Goal: Task Accomplishment & Management: Manage account settings

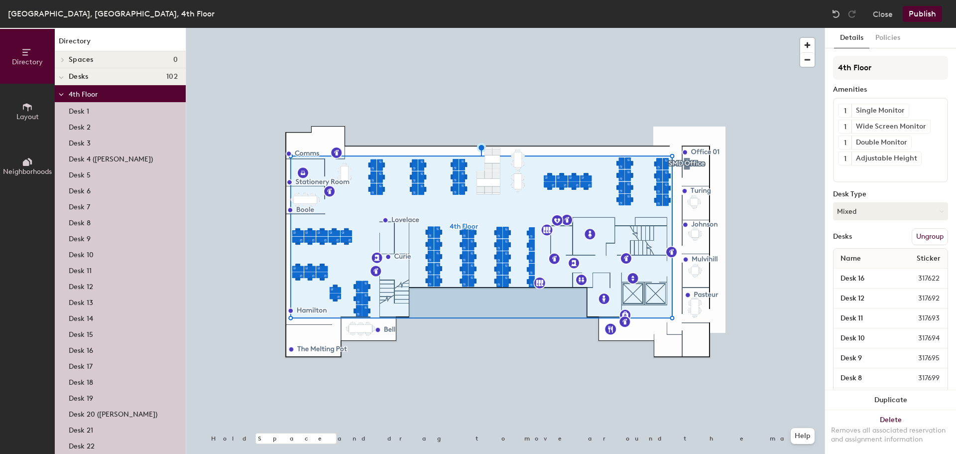
click at [84, 111] on p "Desk 1" at bounding box center [79, 109] width 20 height 11
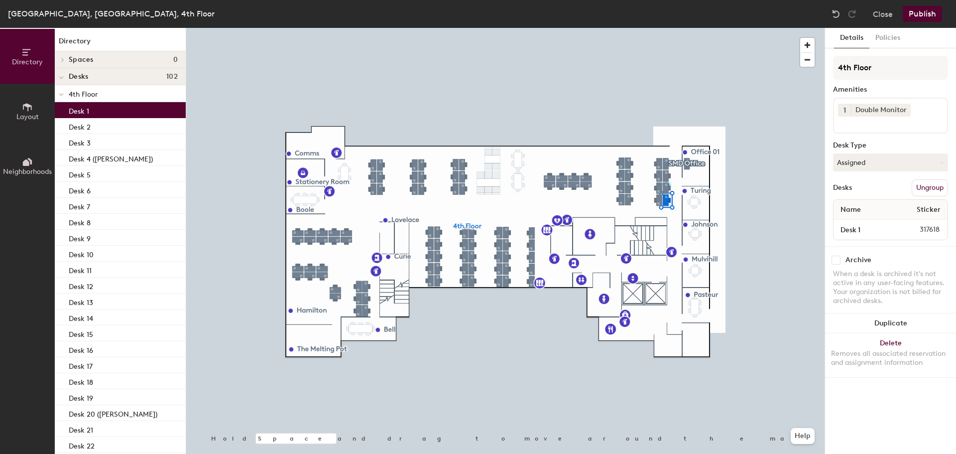
click at [925, 212] on span "Sticker" at bounding box center [929, 210] width 34 height 18
click at [880, 161] on button "Assigned" at bounding box center [890, 162] width 115 height 18
click at [940, 160] on icon at bounding box center [942, 162] width 4 height 4
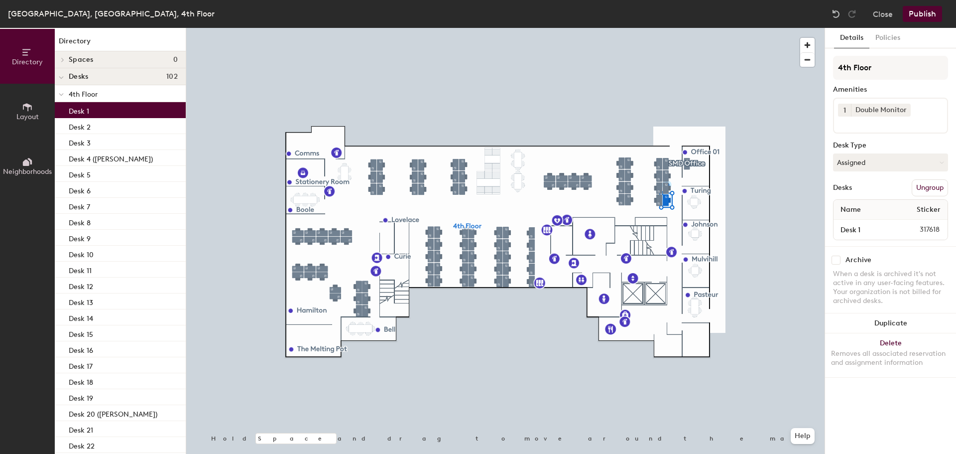
click at [940, 160] on icon at bounding box center [942, 162] width 4 height 4
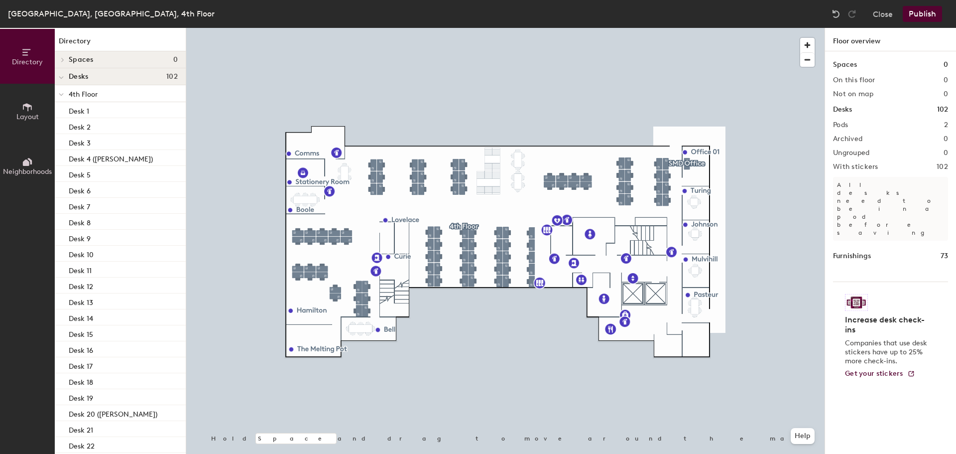
click at [101, 106] on div "Desk 1" at bounding box center [120, 110] width 131 height 16
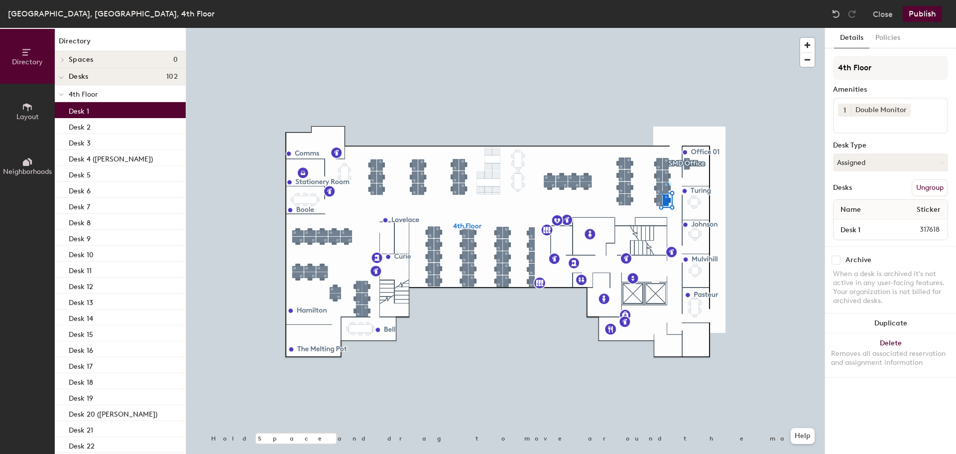
click at [91, 126] on div "Desk 2" at bounding box center [120, 126] width 131 height 16
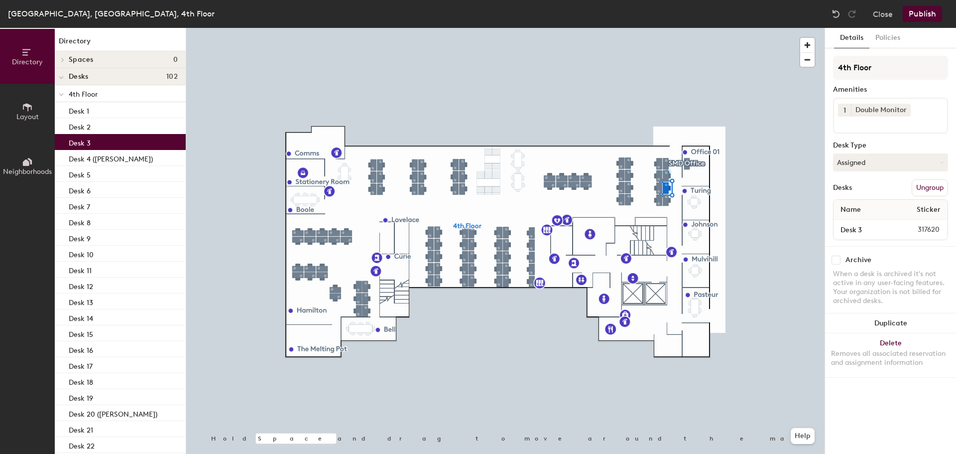
click at [89, 142] on p "Desk 3" at bounding box center [80, 141] width 22 height 11
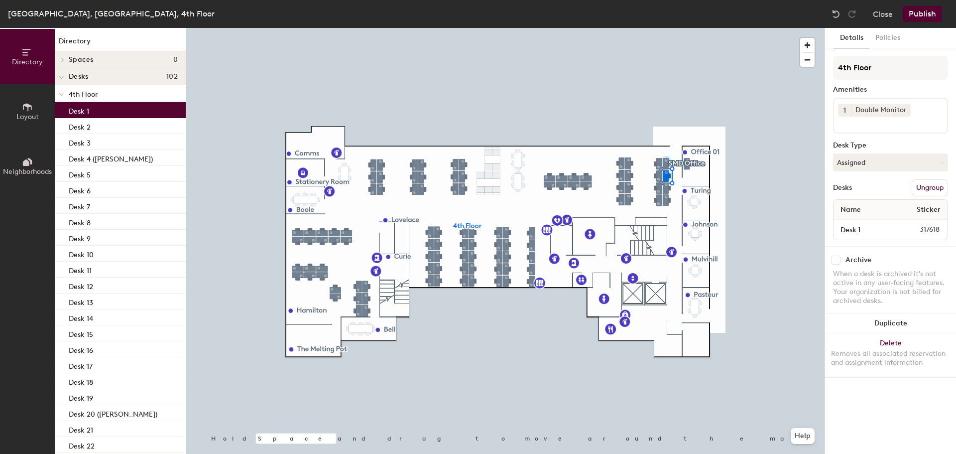
click at [104, 111] on div "Desk 1" at bounding box center [120, 110] width 131 height 16
click at [889, 229] on input "Desk 1" at bounding box center [866, 230] width 60 height 14
click at [871, 229] on input "Desk 1" at bounding box center [866, 230] width 60 height 14
type input "Desk 1 SUJIT"
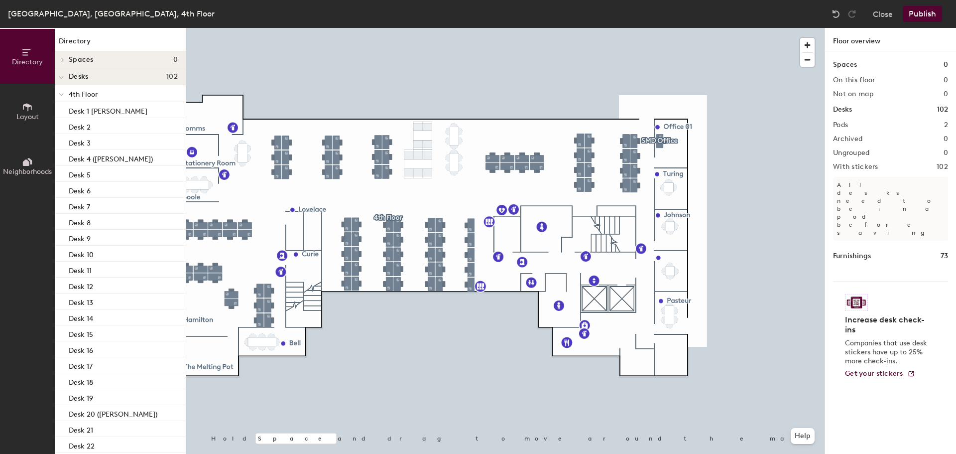
click at [923, 13] on button "Publish" at bounding box center [922, 14] width 39 height 16
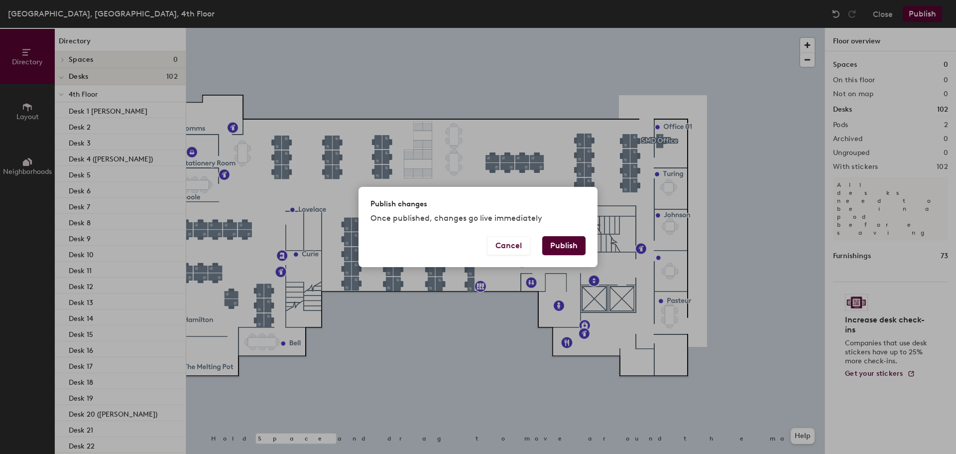
click at [564, 249] on button "Publish" at bounding box center [563, 245] width 43 height 19
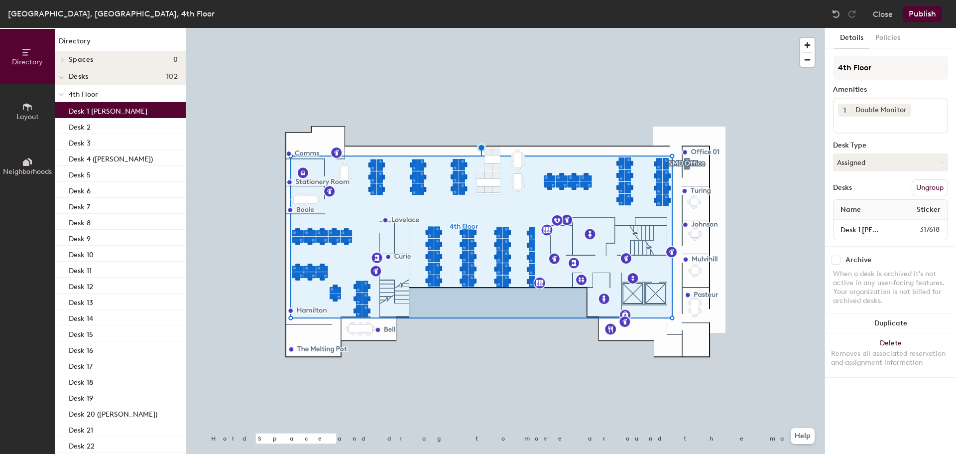
click at [85, 110] on p "Desk 1 SUJIT" at bounding box center [108, 109] width 79 height 11
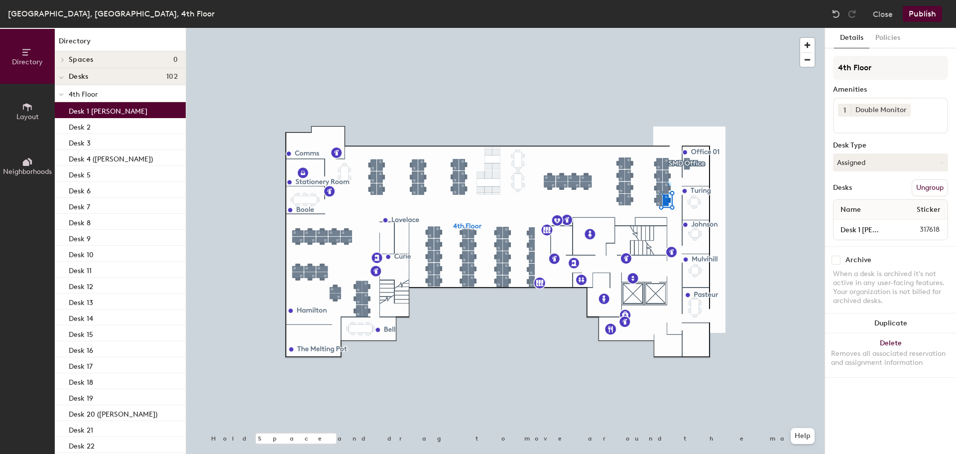
click at [915, 187] on button "Ungroup" at bounding box center [930, 187] width 36 height 17
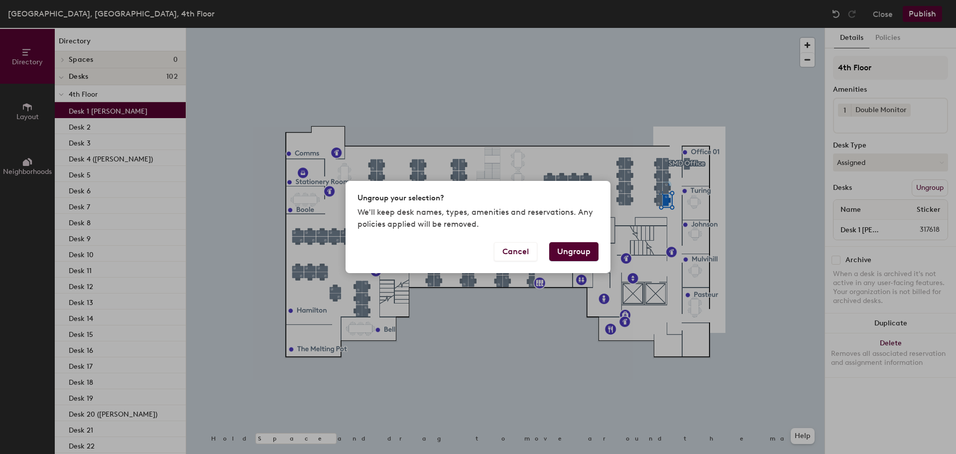
click at [578, 253] on button "Ungroup" at bounding box center [573, 251] width 49 height 19
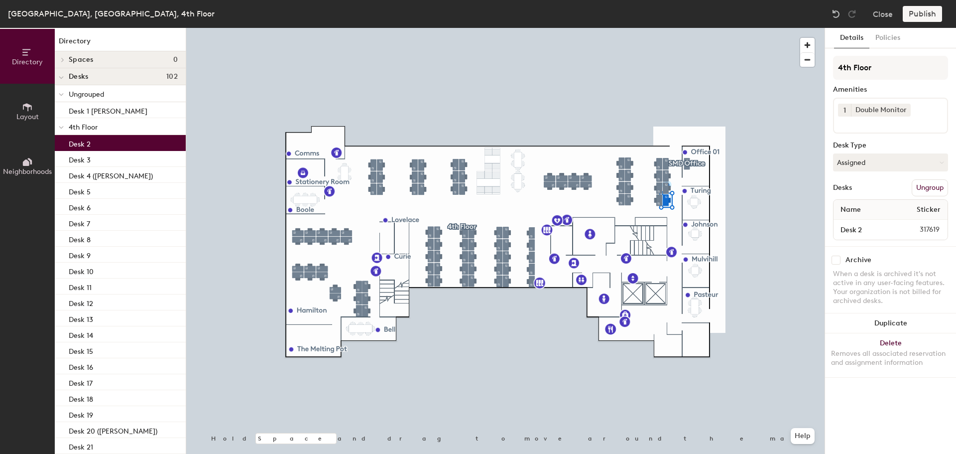
click at [125, 141] on div "Desk 2" at bounding box center [120, 143] width 131 height 16
click at [104, 110] on p "Desk 1 SUJIT" at bounding box center [108, 109] width 79 height 11
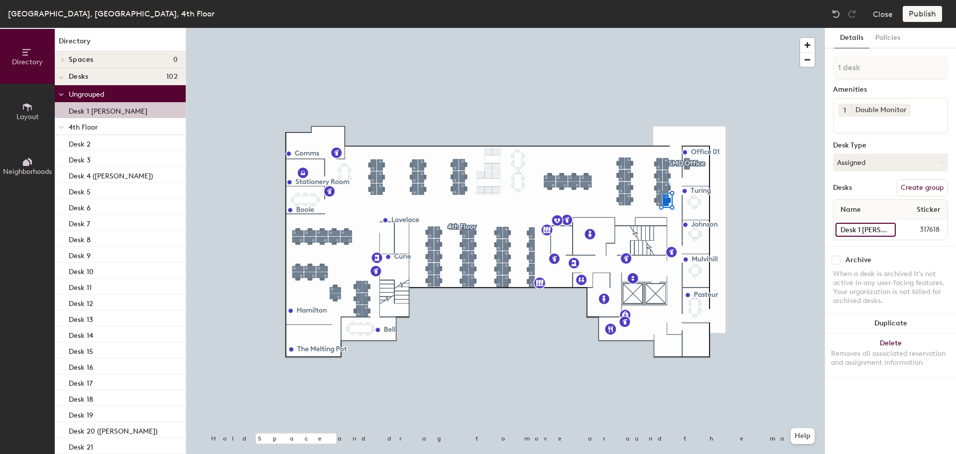
click at [886, 233] on input "Desk 1 SUJIT" at bounding box center [866, 230] width 60 height 14
click at [884, 231] on input "Desk 1 SUJIT" at bounding box center [866, 230] width 60 height 14
drag, startPoint x: 884, startPoint y: 231, endPoint x: 863, endPoint y: 230, distance: 20.4
click at [863, 230] on input "Desk 1 SUJIT" at bounding box center [866, 230] width 60 height 14
type input "Desk 1"
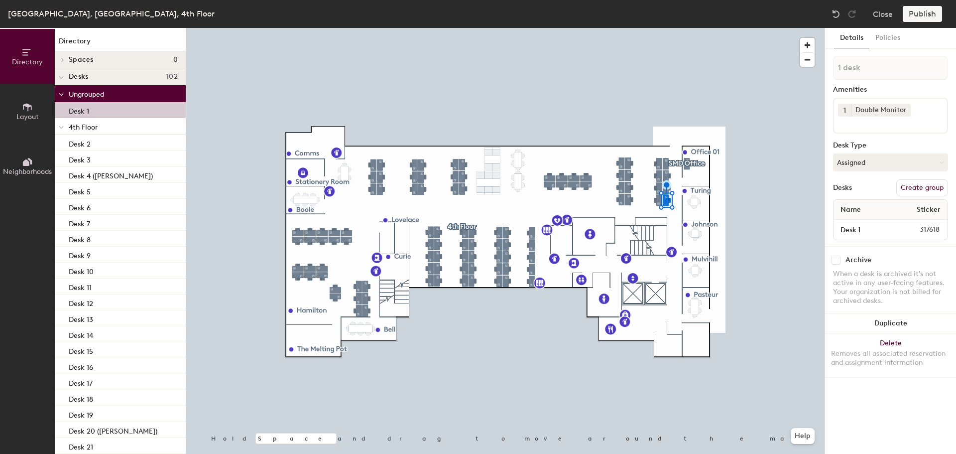
click at [877, 157] on button "Assigned" at bounding box center [890, 162] width 115 height 18
click at [854, 208] on div "Hot" at bounding box center [884, 208] width 100 height 15
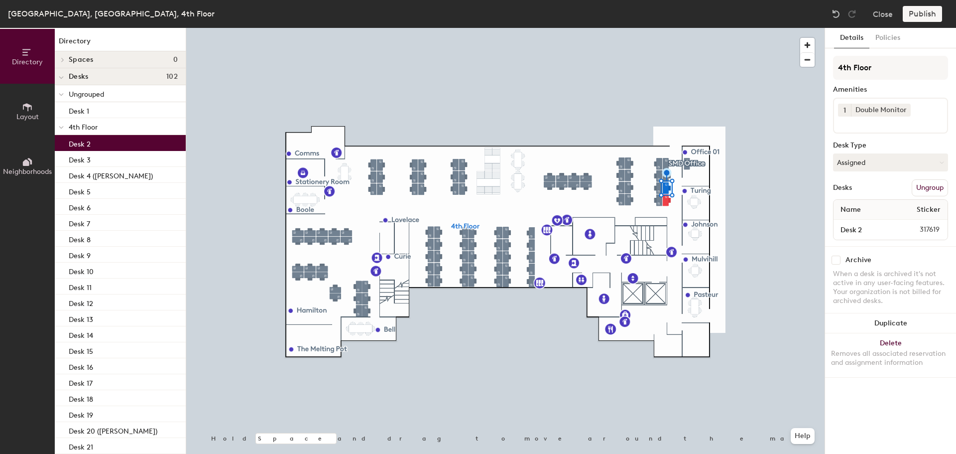
click at [100, 140] on div "Desk 2" at bounding box center [120, 143] width 131 height 16
click at [931, 189] on button "Ungroup" at bounding box center [930, 187] width 36 height 17
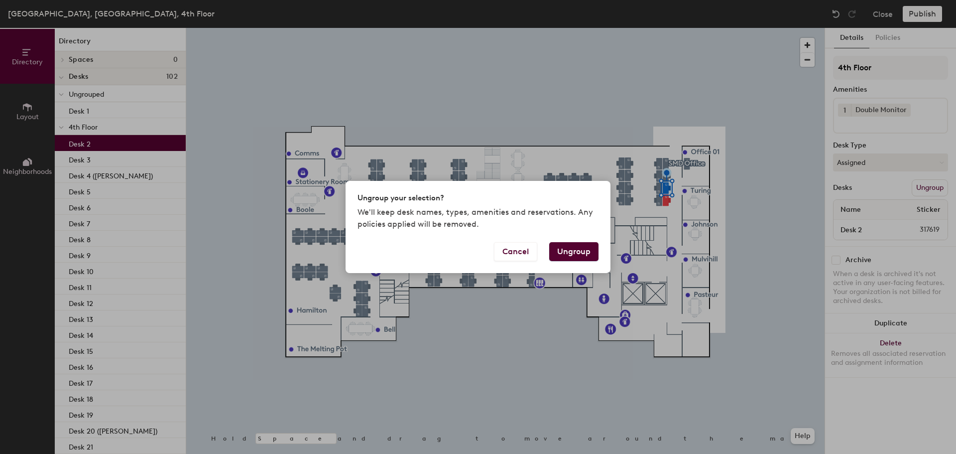
click at [581, 247] on button "Ungroup" at bounding box center [573, 251] width 49 height 19
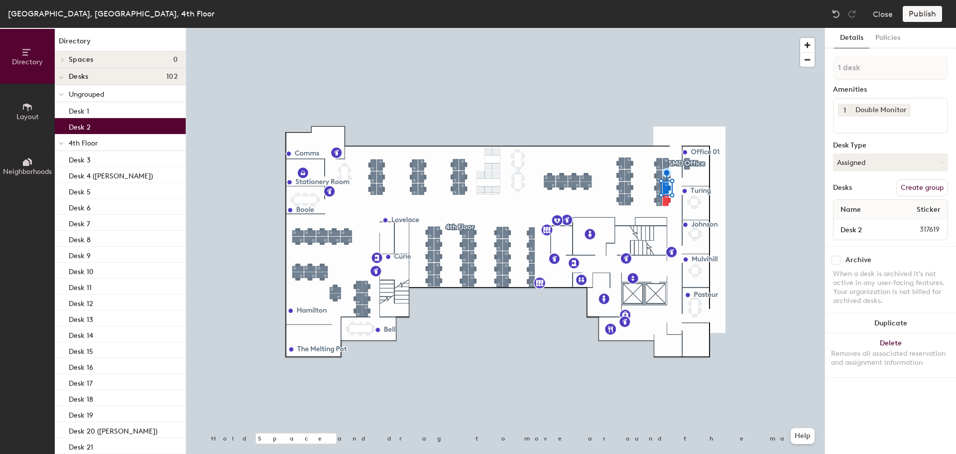
click at [869, 158] on button "Assigned" at bounding box center [890, 162] width 115 height 18
click at [859, 206] on div "Hot" at bounding box center [884, 208] width 100 height 15
click at [92, 161] on div "Desk 3" at bounding box center [120, 159] width 131 height 16
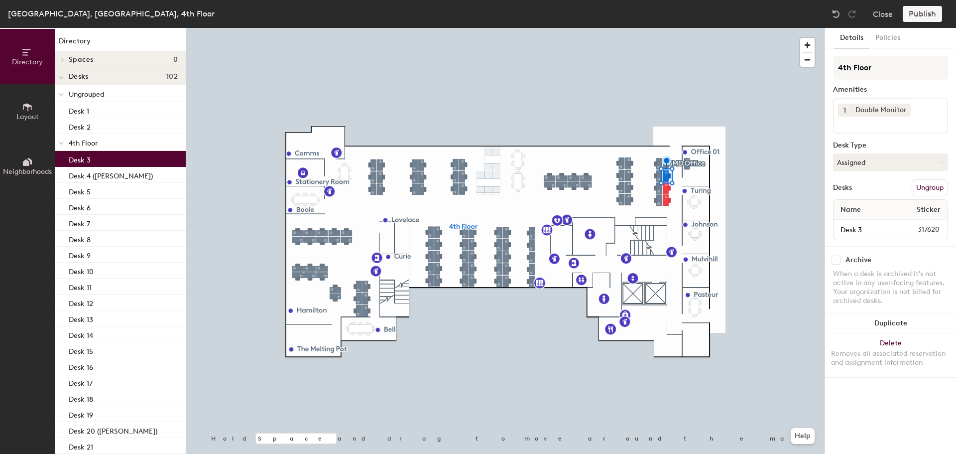
click at [893, 166] on button "Assigned" at bounding box center [890, 162] width 115 height 18
click at [867, 207] on div "Hot" at bounding box center [884, 208] width 100 height 15
click at [866, 161] on button "Hot" at bounding box center [890, 162] width 115 height 18
click at [867, 223] on div "Hoteled" at bounding box center [884, 223] width 100 height 15
click at [933, 186] on button "Ungroup" at bounding box center [930, 187] width 36 height 17
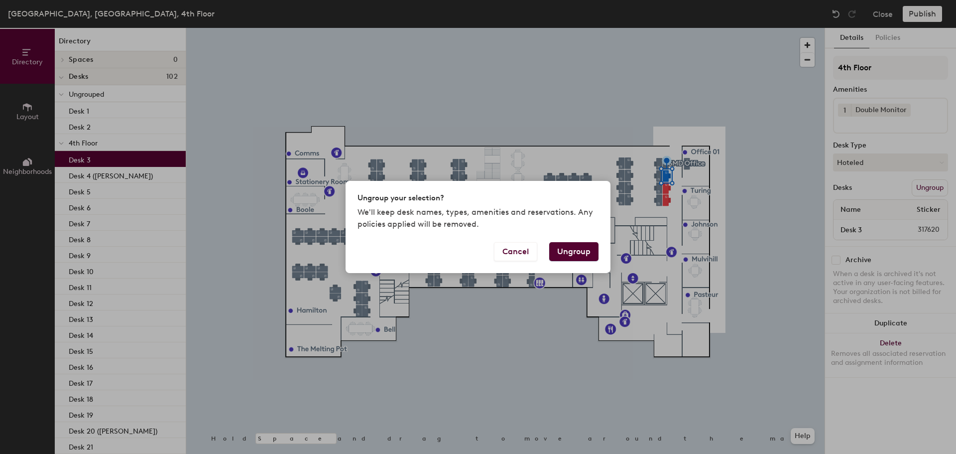
click at [569, 247] on button "Ungroup" at bounding box center [573, 251] width 49 height 19
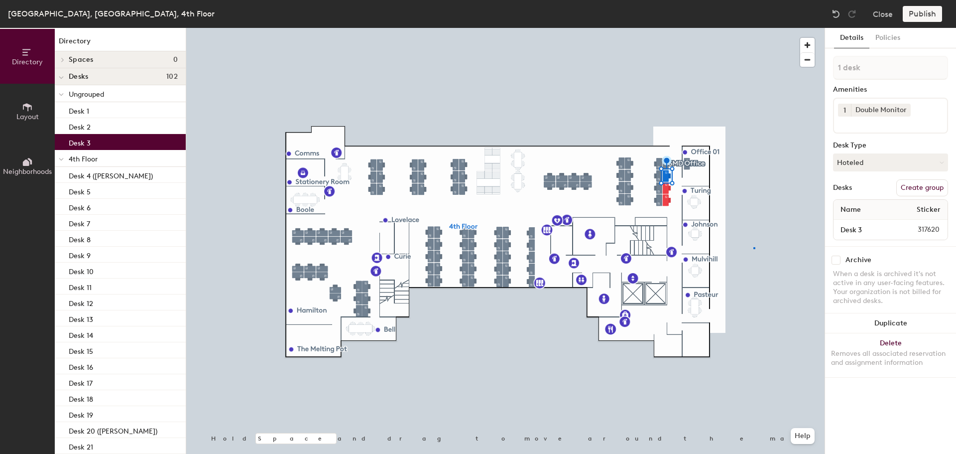
click at [754, 28] on div at bounding box center [505, 28] width 638 height 0
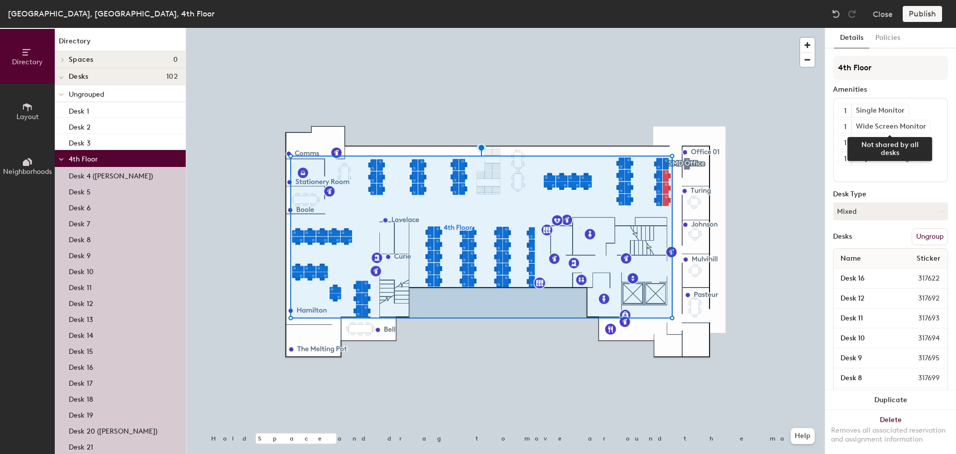
click at [923, 127] on icon at bounding box center [924, 125] width 7 height 7
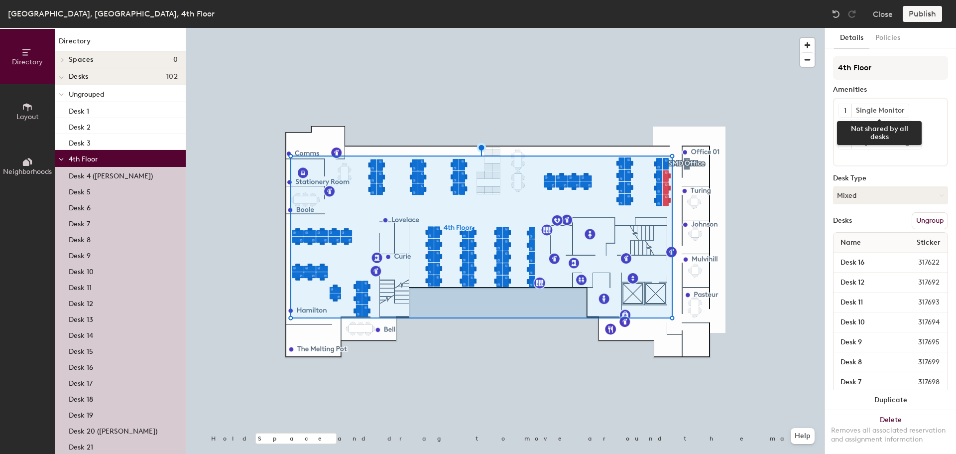
click at [902, 112] on icon at bounding box center [903, 110] width 7 height 7
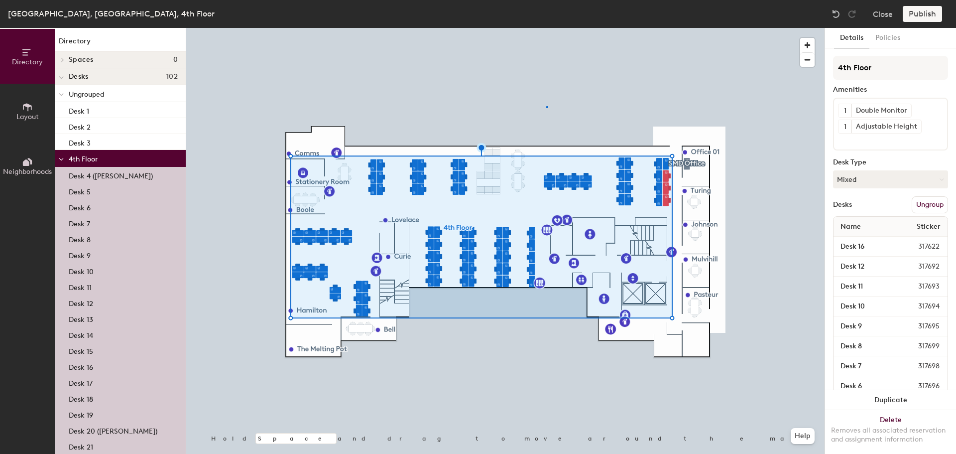
click at [547, 28] on div at bounding box center [505, 28] width 638 height 0
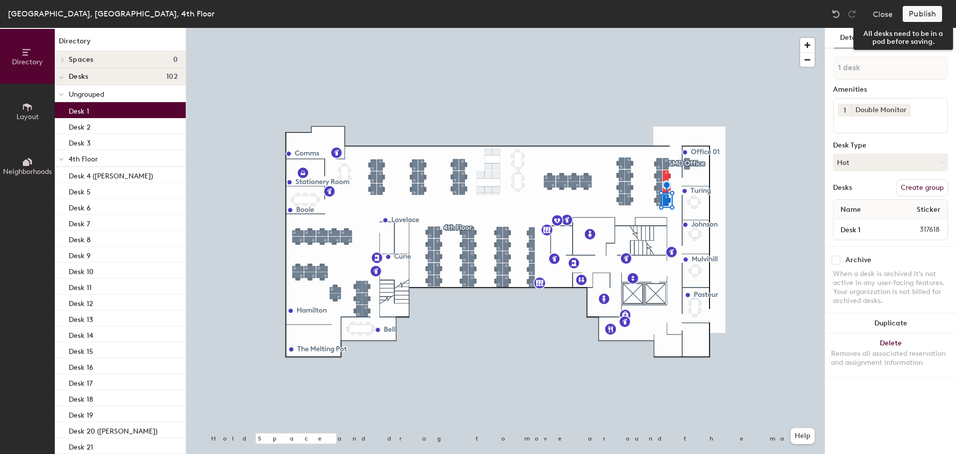
click at [926, 13] on div "Publish" at bounding box center [925, 14] width 45 height 16
click at [924, 13] on div "Publish" at bounding box center [925, 14] width 45 height 16
click at [917, 10] on div "Publish" at bounding box center [925, 14] width 45 height 16
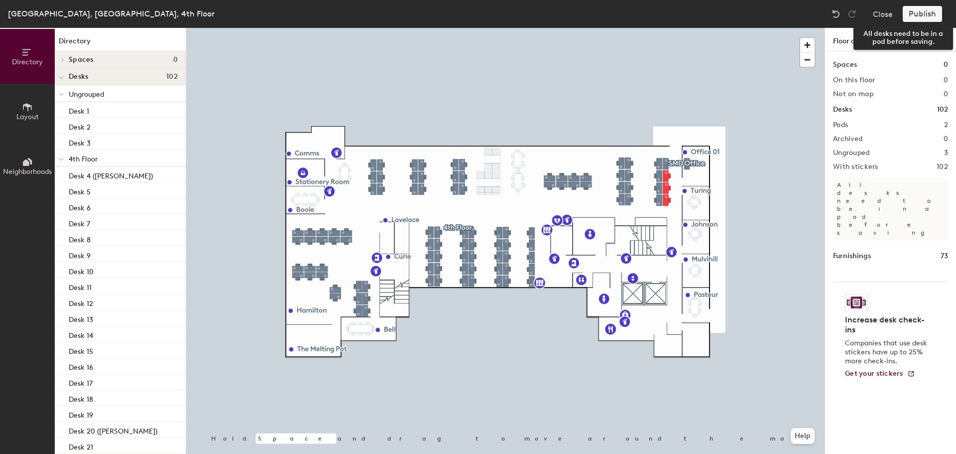
click at [920, 11] on div "Publish" at bounding box center [925, 14] width 45 height 16
click at [920, 12] on div "Publish" at bounding box center [925, 14] width 45 height 16
click at [918, 15] on div "Publish" at bounding box center [925, 14] width 45 height 16
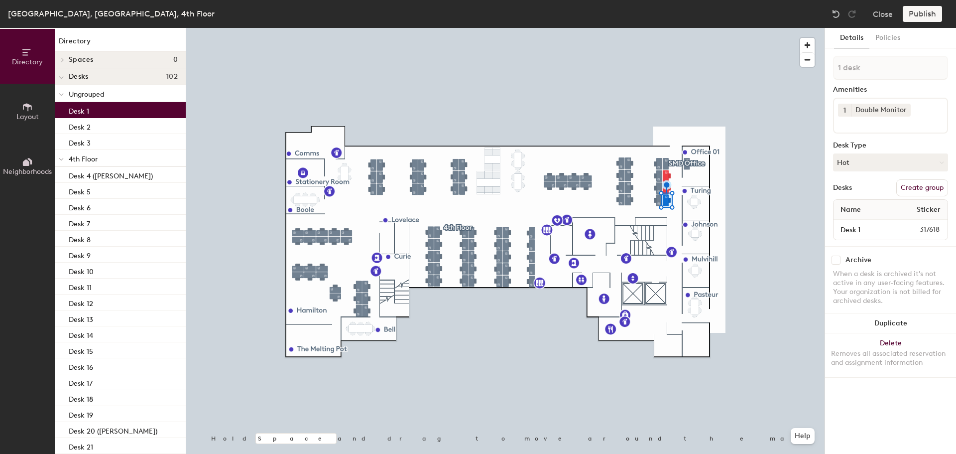
click at [941, 162] on icon at bounding box center [942, 162] width 4 height 4
click at [872, 223] on div "Hoteled" at bounding box center [884, 223] width 100 height 15
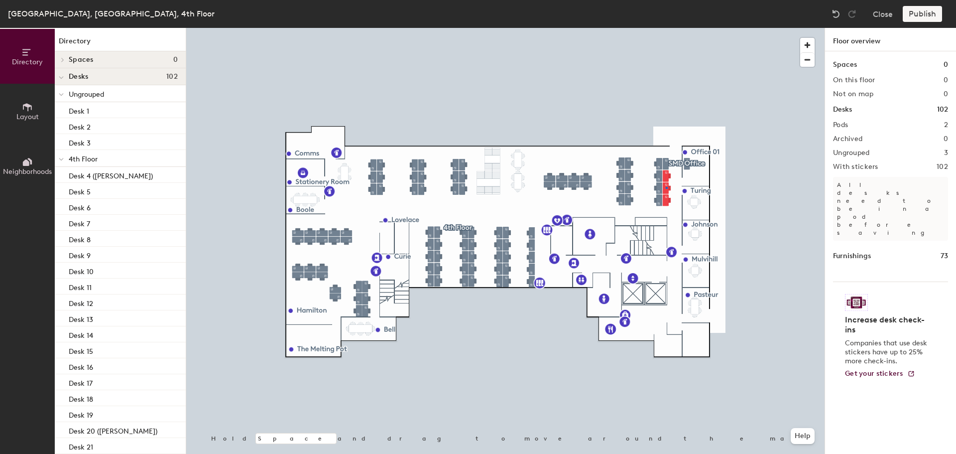
click at [666, 28] on div at bounding box center [505, 28] width 638 height 0
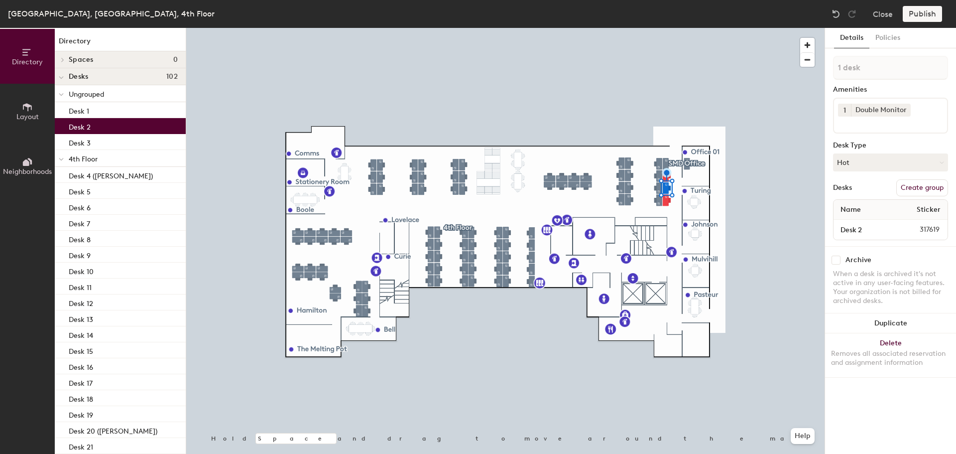
click at [891, 163] on button "Hot" at bounding box center [890, 162] width 115 height 18
click at [859, 220] on div "Hoteled" at bounding box center [884, 223] width 100 height 15
click at [736, 28] on div at bounding box center [505, 28] width 638 height 0
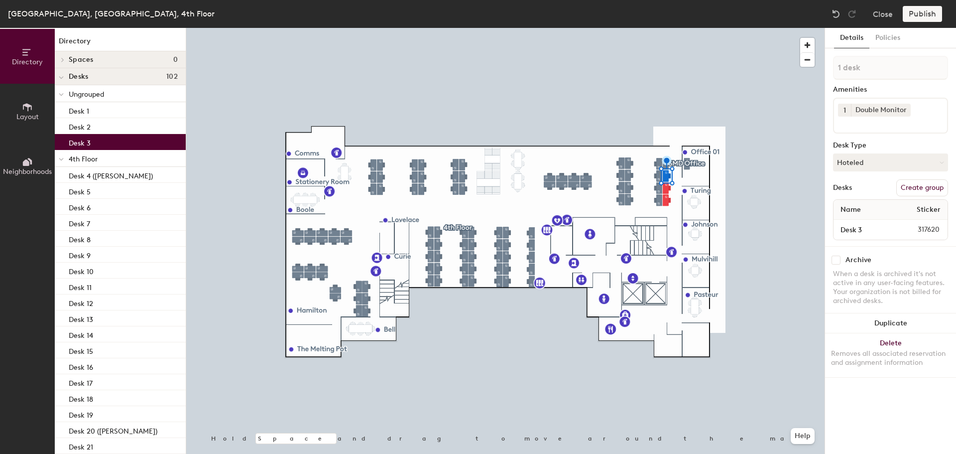
click at [763, 28] on div at bounding box center [505, 28] width 638 height 0
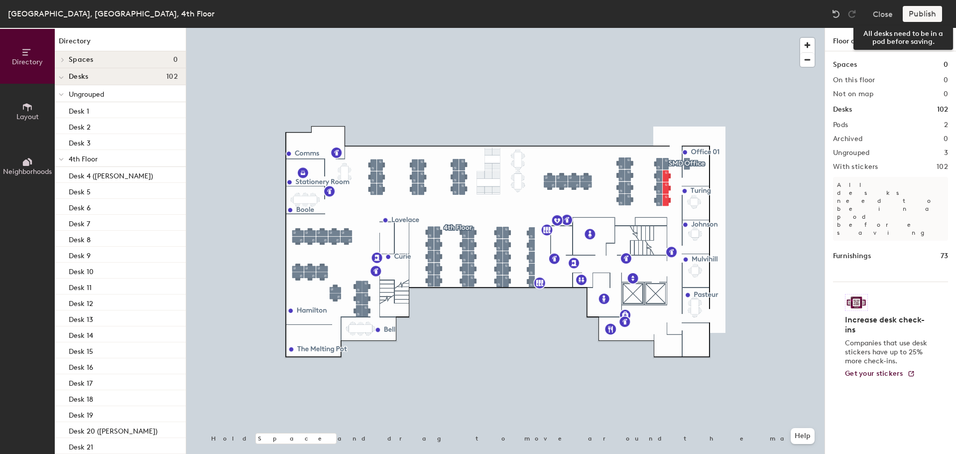
drag, startPoint x: 917, startPoint y: 9, endPoint x: 917, endPoint y: 14, distance: 5.5
click at [917, 11] on div "Publish" at bounding box center [925, 14] width 45 height 16
click at [917, 15] on div "Publish" at bounding box center [925, 14] width 45 height 16
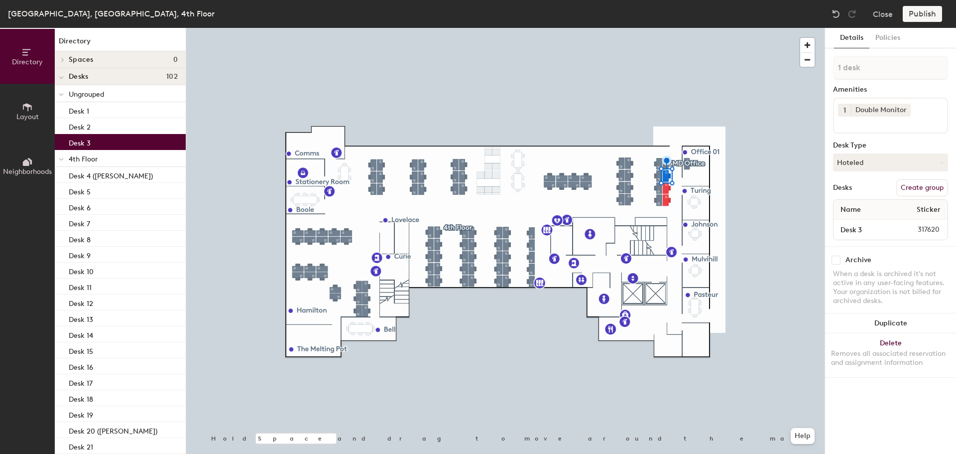
click at [933, 188] on button "Create group" at bounding box center [922, 187] width 52 height 17
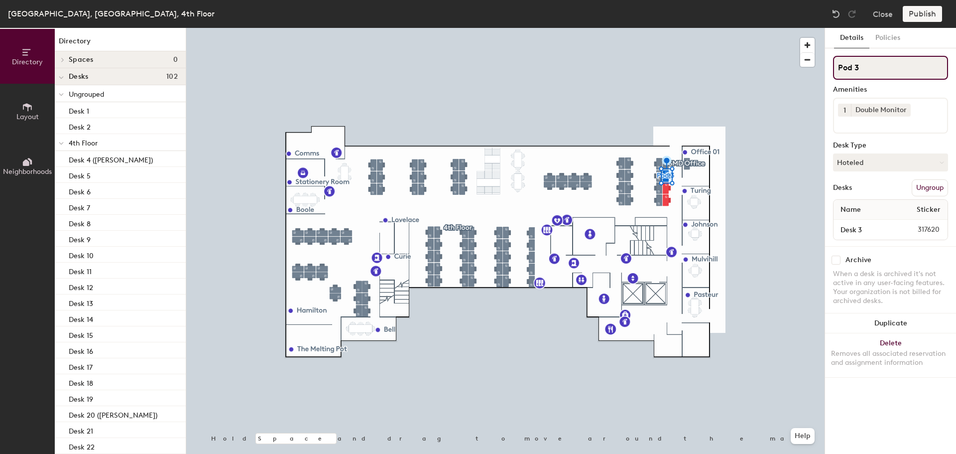
click at [860, 66] on input "Pod 3" at bounding box center [890, 68] width 115 height 24
click at [801, 63] on div "Directory Layout Neighborhoods Directory Spaces 0 Desks 102 Ungrouped Desk 1 De…" at bounding box center [478, 241] width 956 height 426
type input "v"
click at [628, 28] on div at bounding box center [505, 28] width 638 height 0
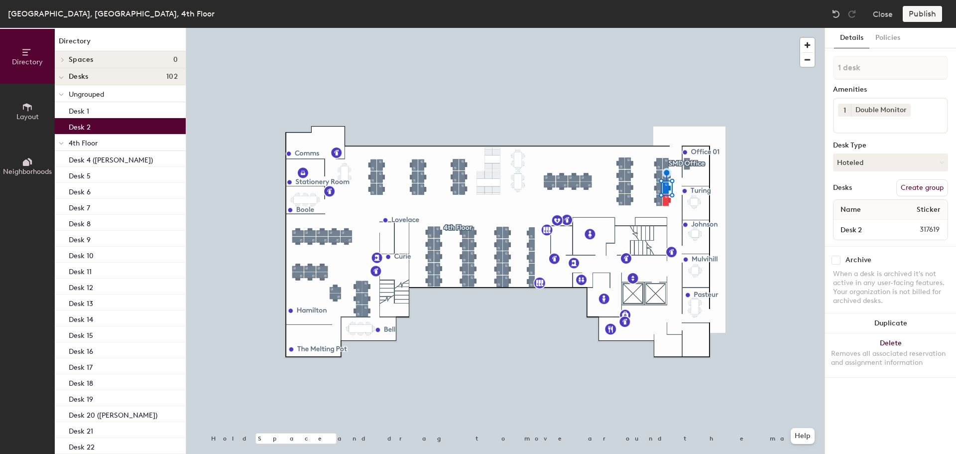
click at [931, 189] on button "Create group" at bounding box center [922, 187] width 52 height 17
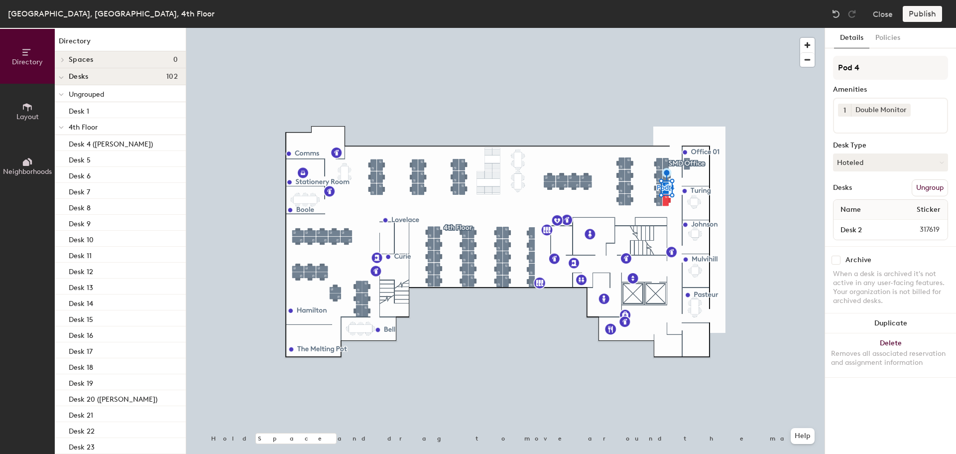
click at [653, 46] on div "Directory Layout Neighborhoods Directory Spaces 0 Desks 102 Ungrouped Desk 1 4t…" at bounding box center [478, 241] width 956 height 426
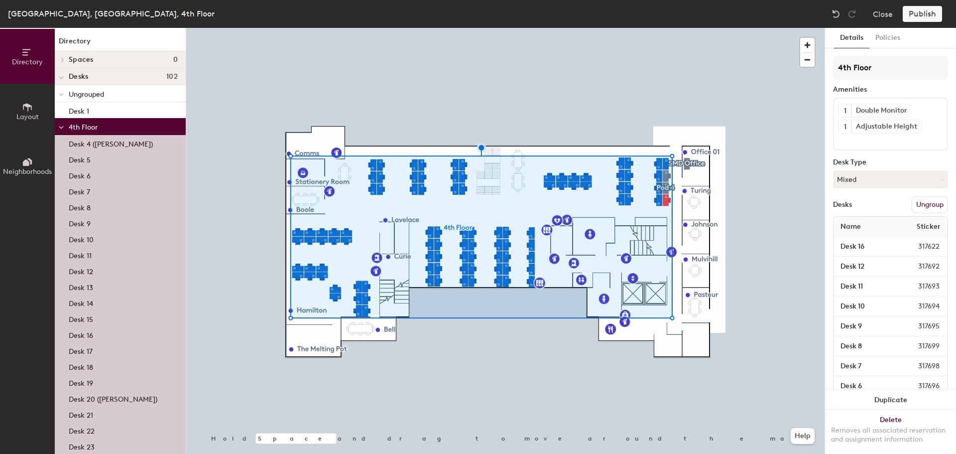
click at [677, 28] on div at bounding box center [505, 28] width 638 height 0
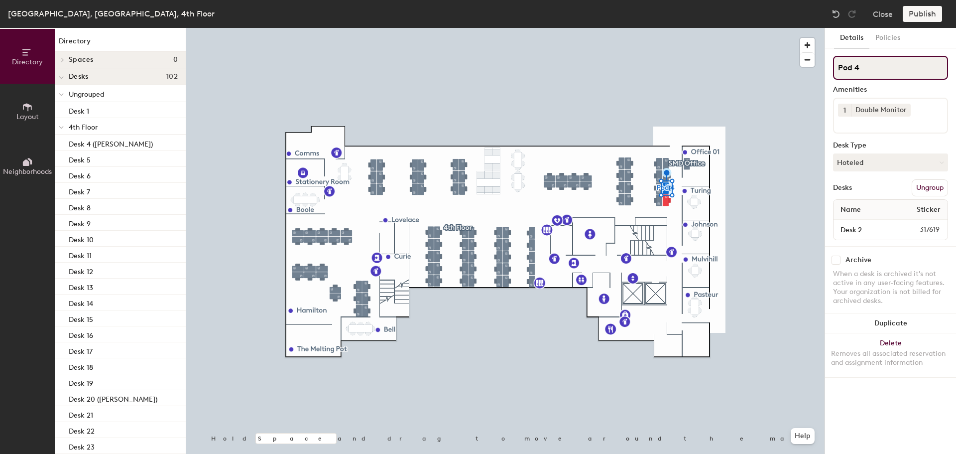
click at [756, 59] on div "Directory Layout Neighborhoods Directory Spaces 0 Desks 102 Ungrouped Desk 1 4t…" at bounding box center [478, 241] width 956 height 426
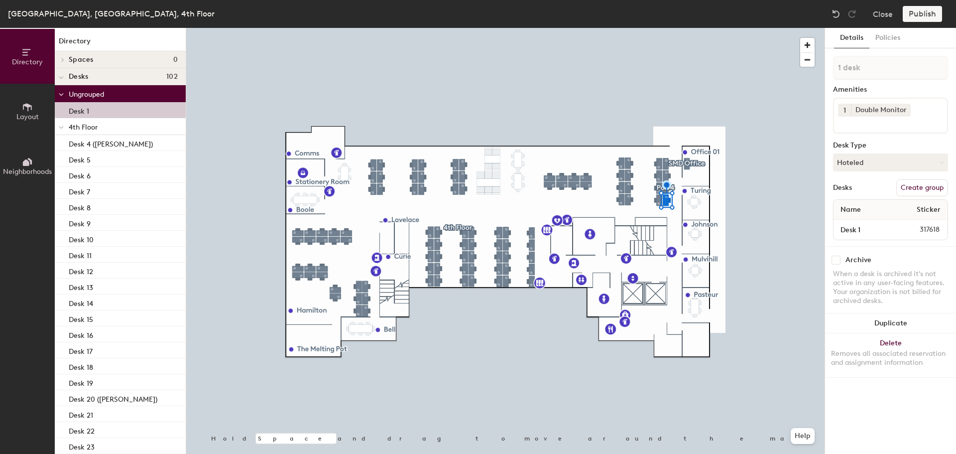
click at [931, 186] on button "Create group" at bounding box center [922, 187] width 52 height 17
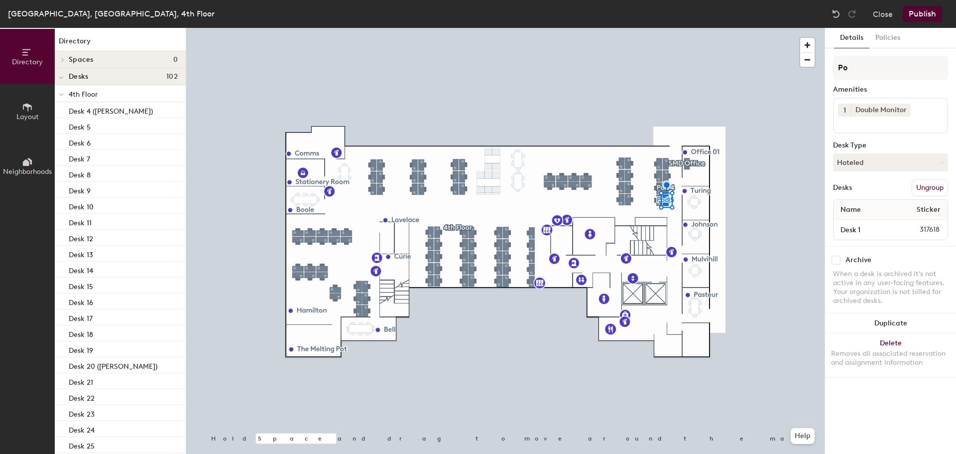
type input "P"
click at [865, 69] on input "P" at bounding box center [890, 68] width 115 height 24
click at [775, 28] on div at bounding box center [505, 28] width 638 height 0
click at [858, 64] on input "P" at bounding box center [890, 68] width 115 height 24
click at [785, 61] on div "Directory Layout Neighborhoods Directory Spaces 0 Desks 102 4th Floor Desk 4 (S…" at bounding box center [478, 241] width 956 height 426
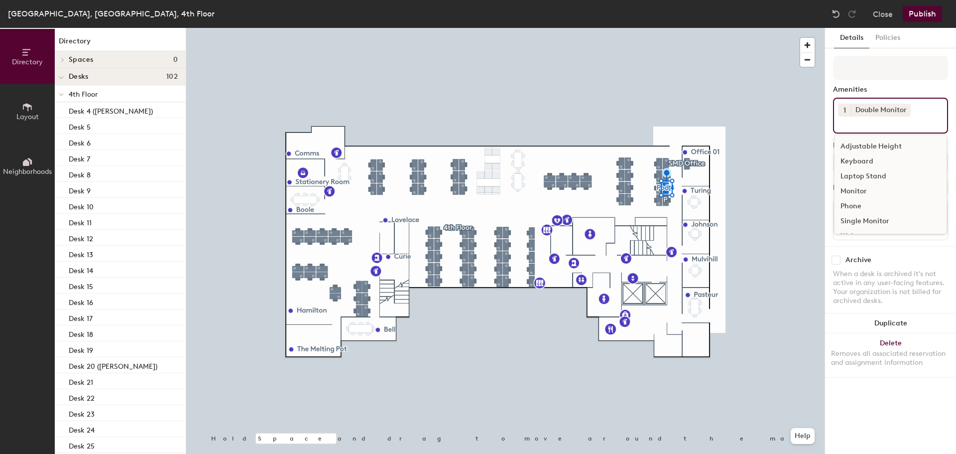
click at [895, 142] on div "Adjustable Height" at bounding box center [891, 146] width 112 height 15
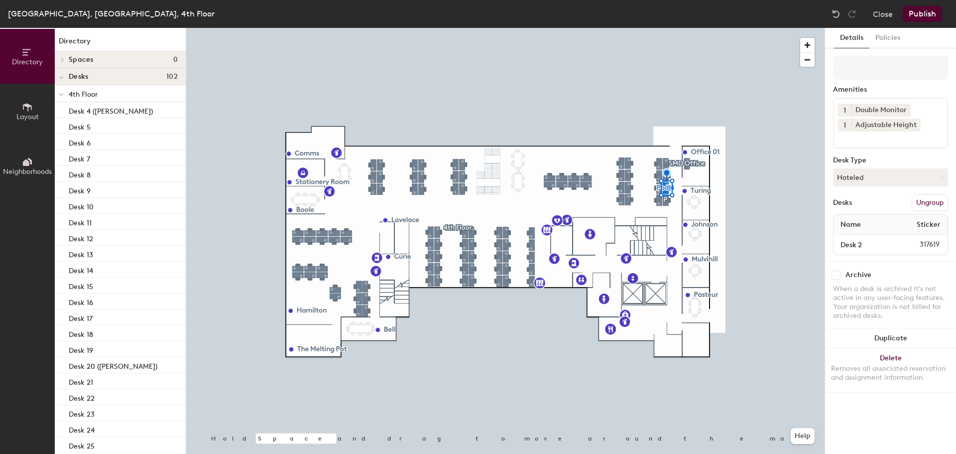
click at [786, 28] on div at bounding box center [505, 28] width 638 height 0
click at [740, 49] on div "Directory Layout Neighborhoods Directory Spaces 0 Desks 102 4th Floor Desk 4 (S…" at bounding box center [478, 241] width 956 height 426
click at [881, 70] on input "Pod 4" at bounding box center [890, 68] width 115 height 24
type input "P"
click at [856, 76] on input "P" at bounding box center [890, 68] width 115 height 24
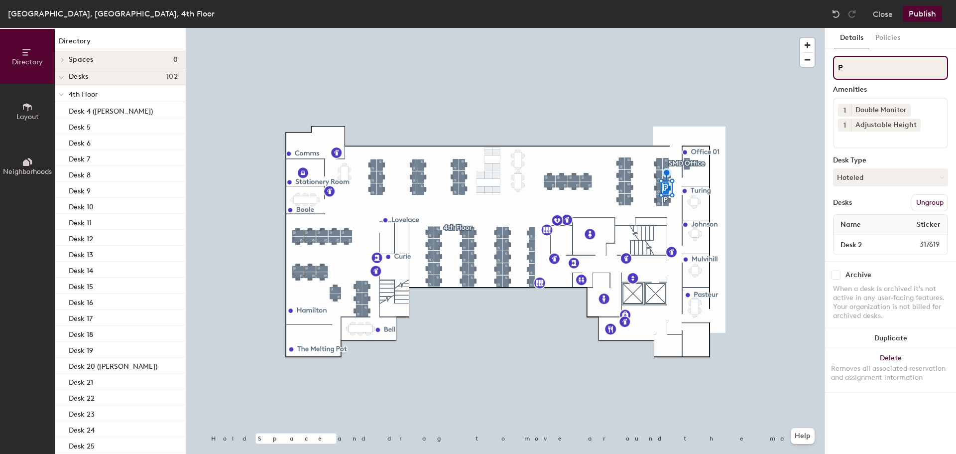
click at [866, 73] on input "P" at bounding box center [890, 68] width 115 height 24
click at [794, 28] on div at bounding box center [505, 28] width 638 height 0
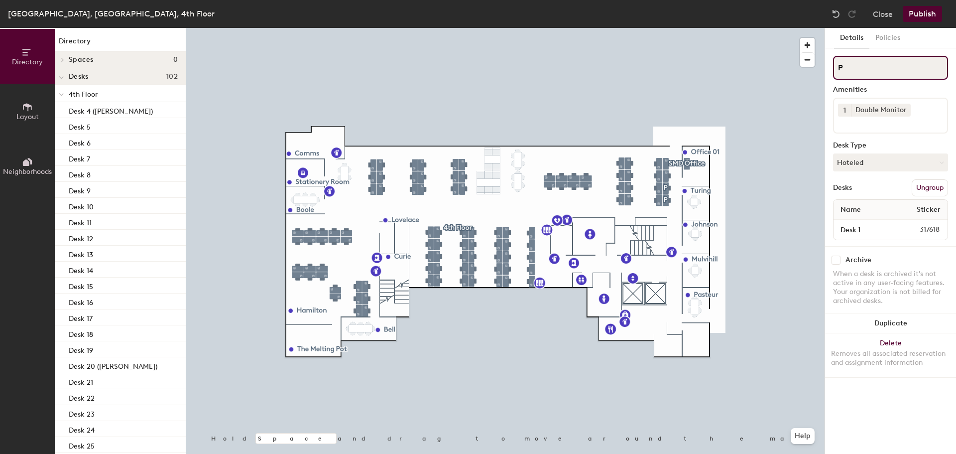
click at [901, 64] on input "P" at bounding box center [890, 68] width 115 height 24
click at [931, 191] on button "Ungroup" at bounding box center [930, 187] width 36 height 17
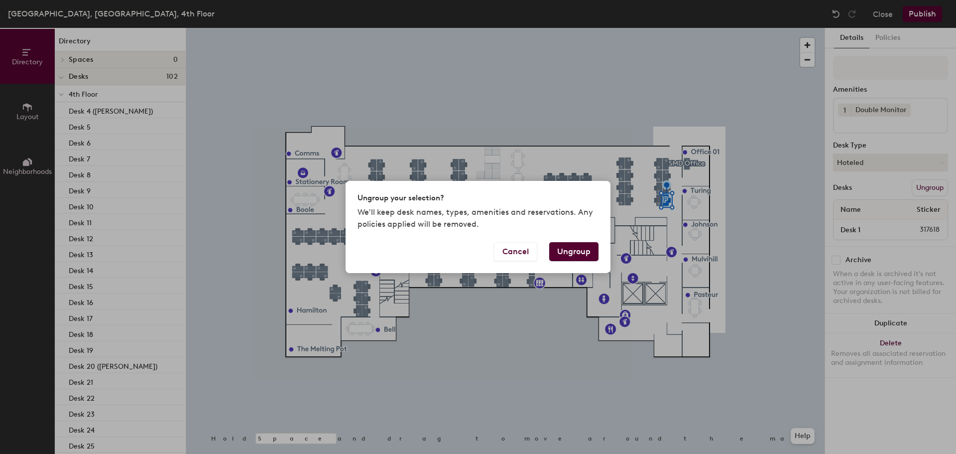
click at [571, 254] on button "Ungroup" at bounding box center [573, 251] width 49 height 19
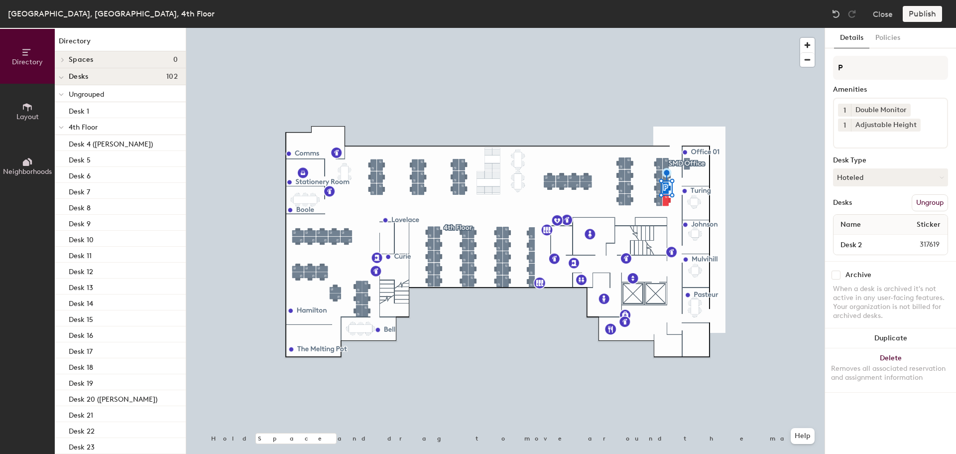
click at [931, 202] on button "Ungroup" at bounding box center [930, 202] width 36 height 17
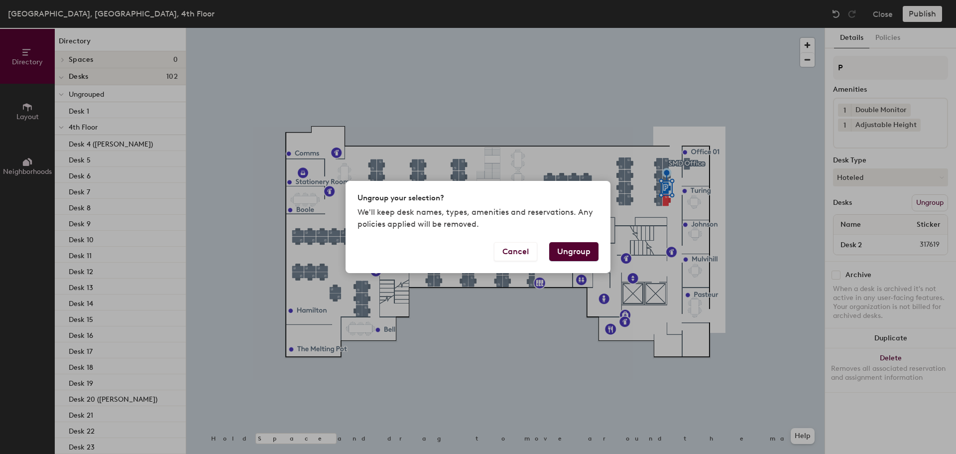
click at [576, 255] on button "Ungroup" at bounding box center [573, 251] width 49 height 19
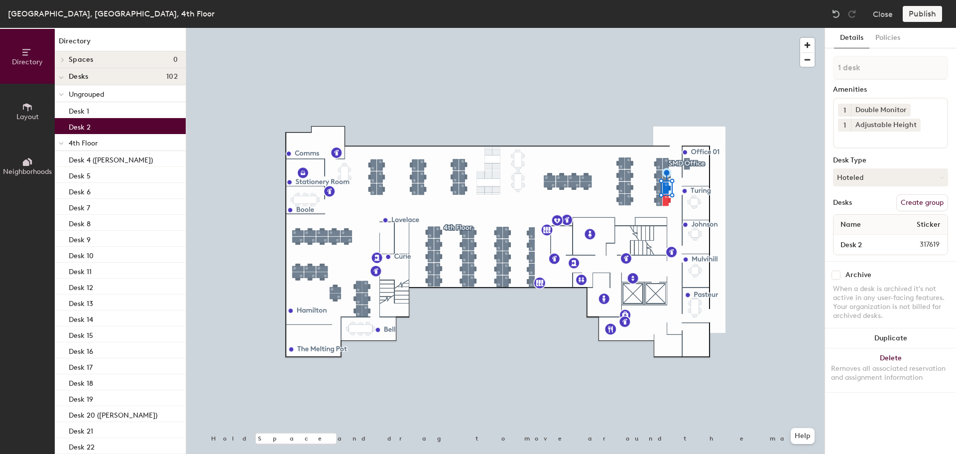
click at [666, 28] on div at bounding box center [505, 28] width 638 height 0
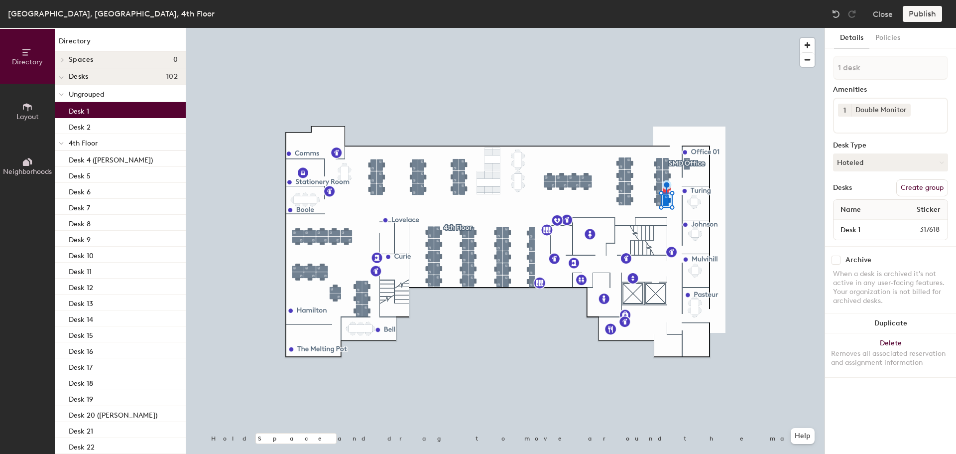
click at [932, 186] on button "Create group" at bounding box center [922, 187] width 52 height 17
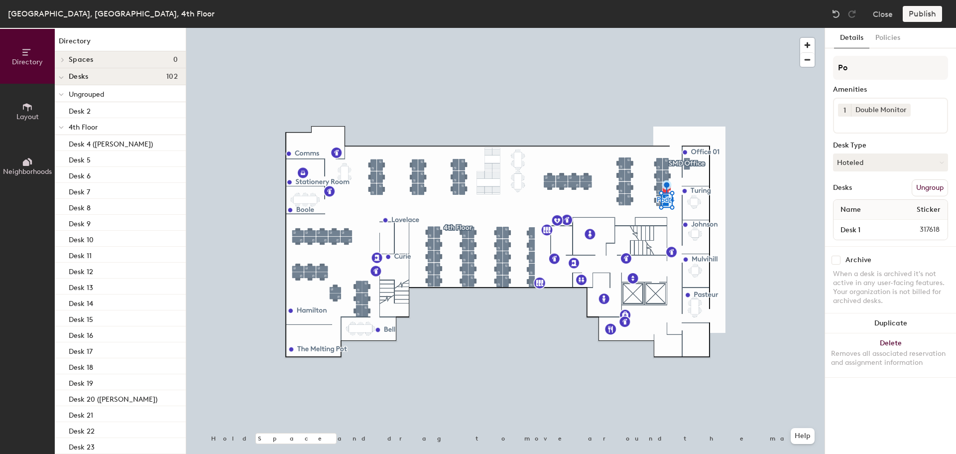
type input "P"
click at [720, 28] on div at bounding box center [505, 28] width 638 height 0
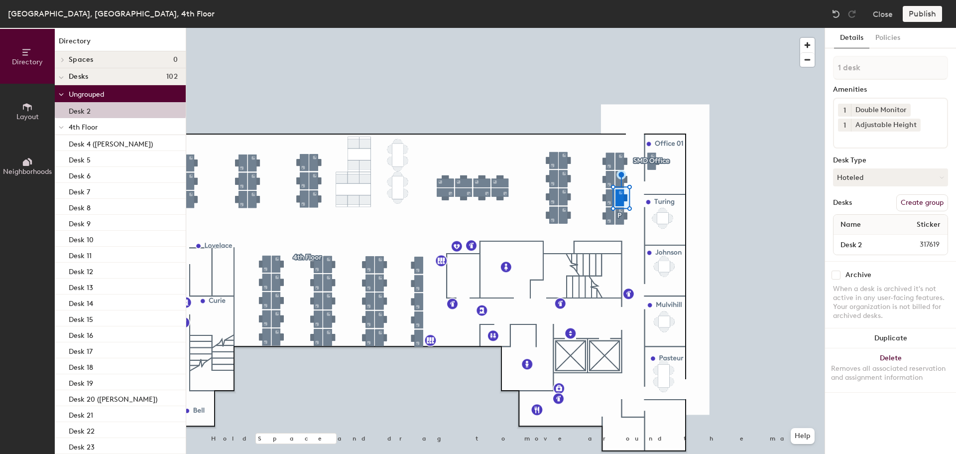
click at [752, 28] on div at bounding box center [505, 28] width 638 height 0
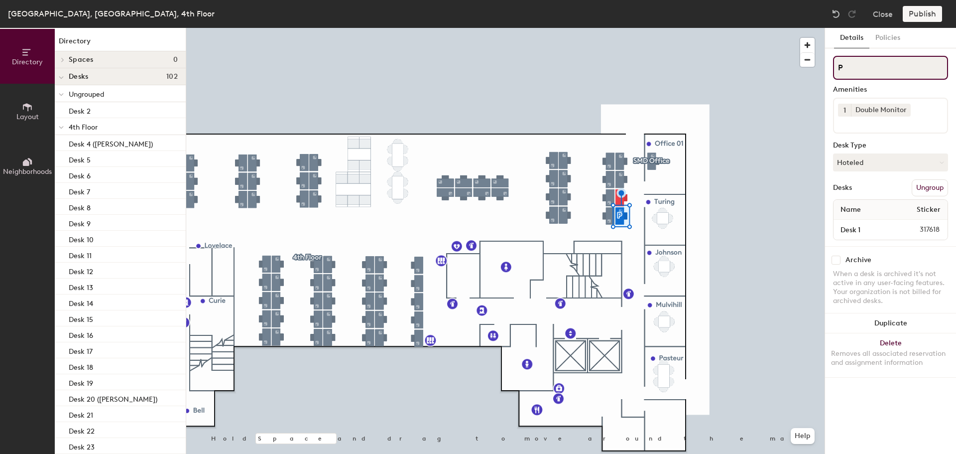
click at [868, 75] on input "P" at bounding box center [890, 68] width 115 height 24
click at [933, 185] on button "Ungroup" at bounding box center [930, 187] width 36 height 17
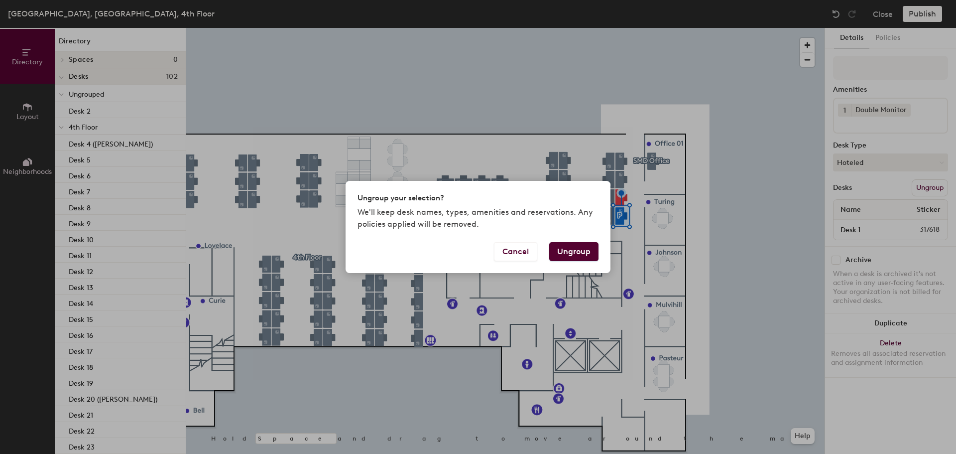
click at [573, 254] on button "Ungroup" at bounding box center [573, 251] width 49 height 19
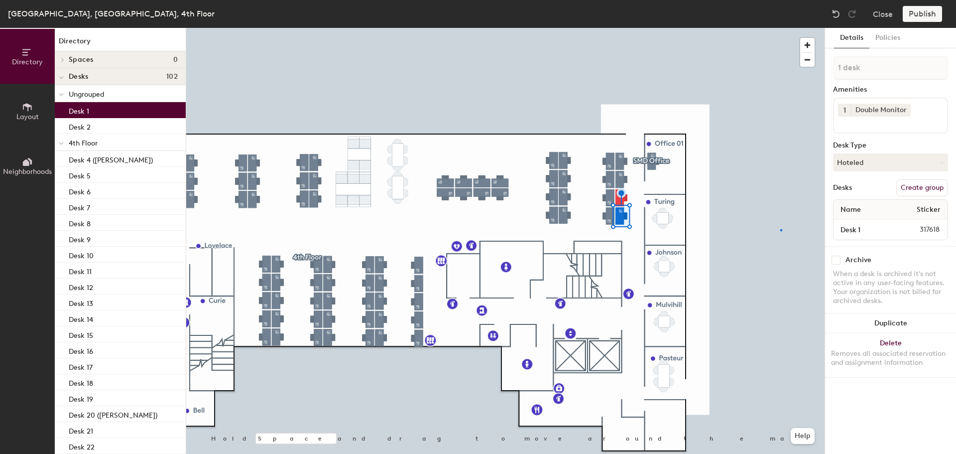
click at [780, 28] on div at bounding box center [505, 28] width 638 height 0
click at [930, 186] on button "Create group" at bounding box center [922, 187] width 52 height 17
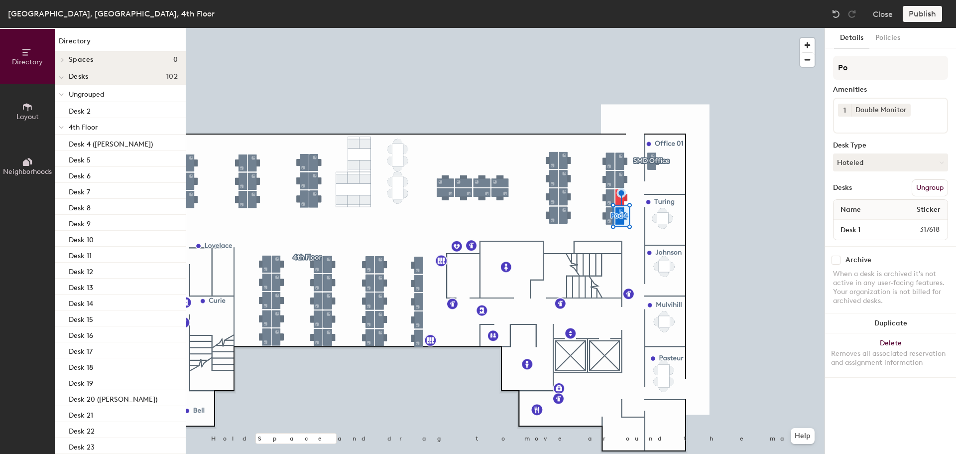
type input "P"
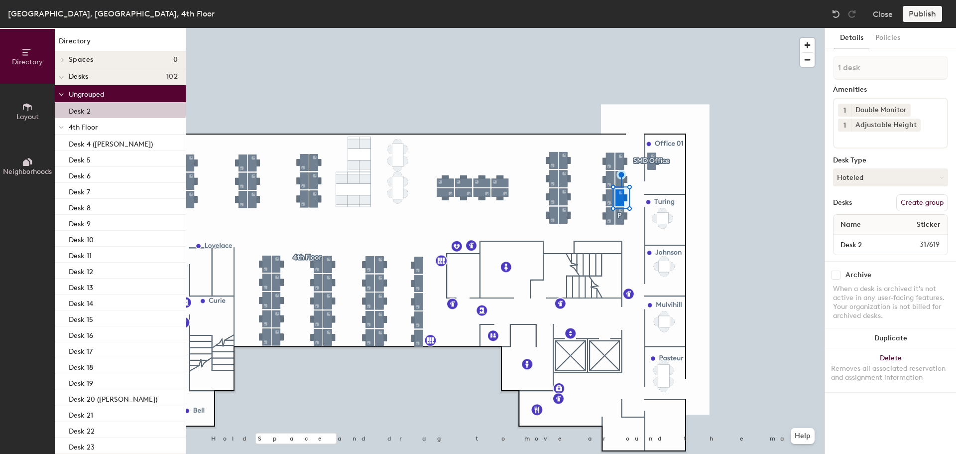
click at [895, 180] on button "Hoteled" at bounding box center [890, 177] width 115 height 18
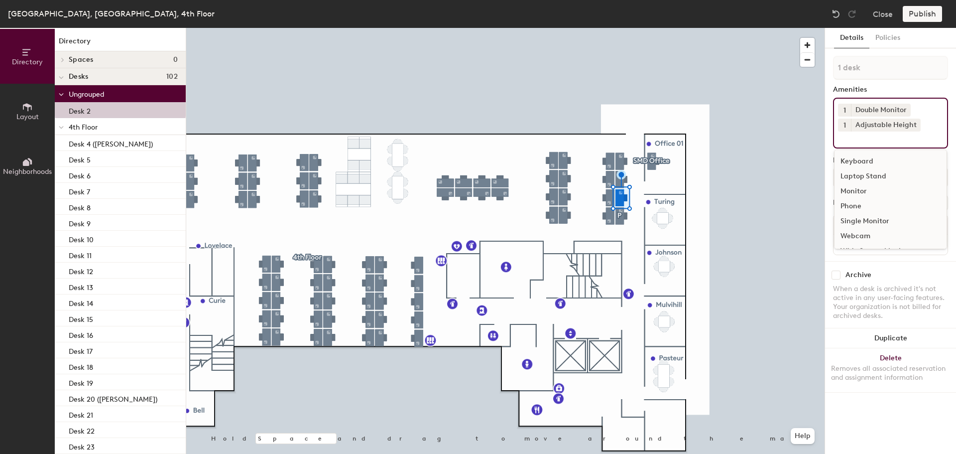
click at [938, 130] on div "1 Double Monitor 1 Adjustable Height Keyboard Laptop Stand Monitor Phone Single…" at bounding box center [890, 123] width 115 height 51
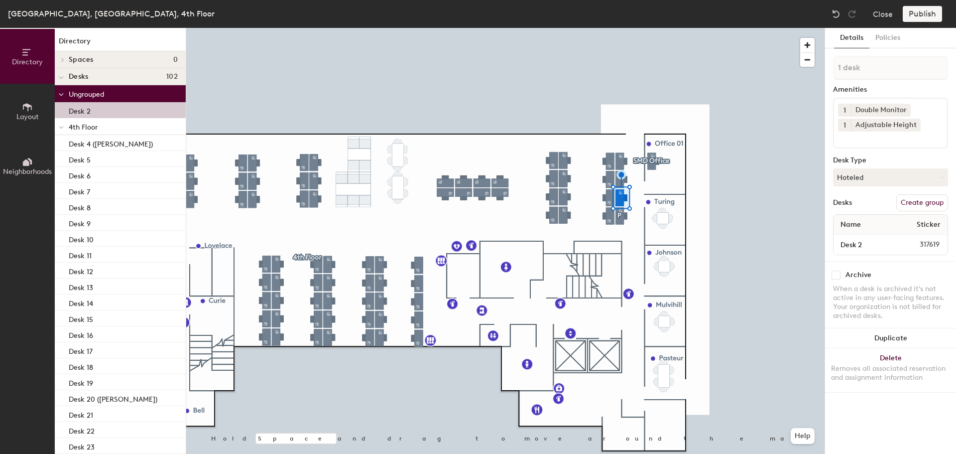
click at [766, 28] on div at bounding box center [505, 28] width 638 height 0
click at [922, 207] on button "Create group" at bounding box center [922, 202] width 52 height 17
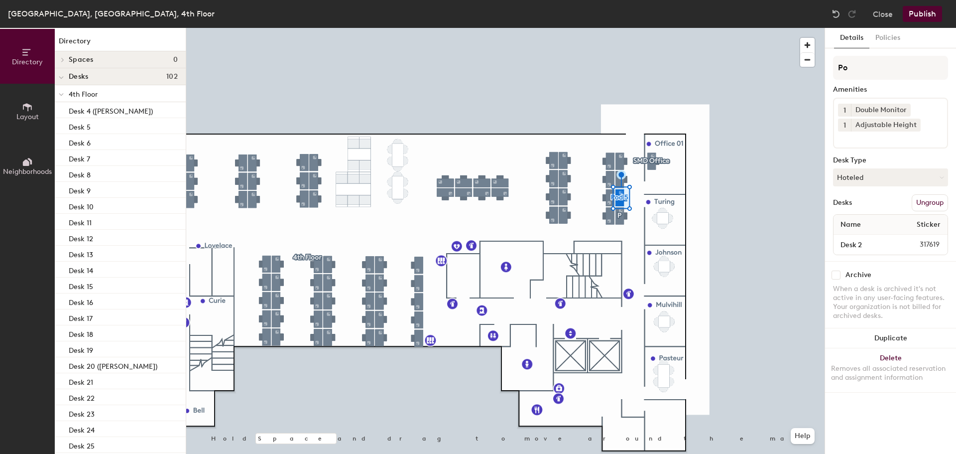
type input "P"
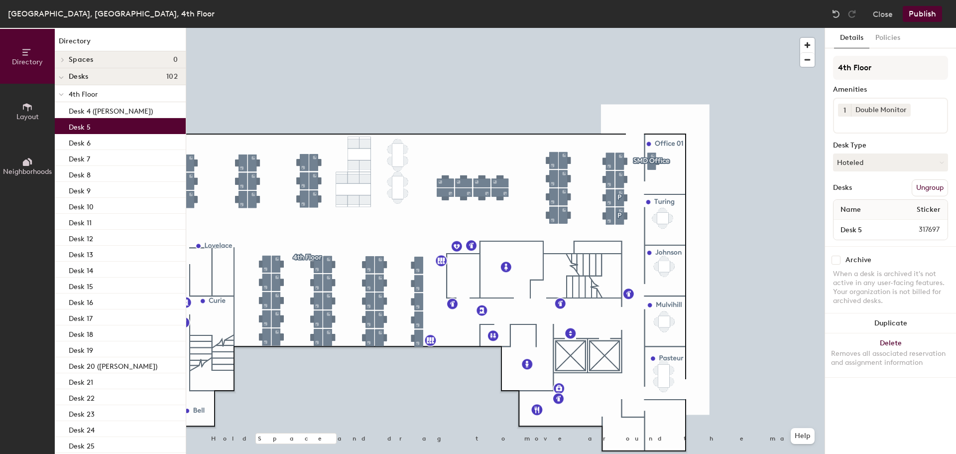
click at [104, 130] on div "Desk 5" at bounding box center [120, 126] width 131 height 16
click at [113, 163] on div "Desk 7" at bounding box center [120, 158] width 131 height 16
click at [930, 12] on button "Publish" at bounding box center [922, 14] width 39 height 16
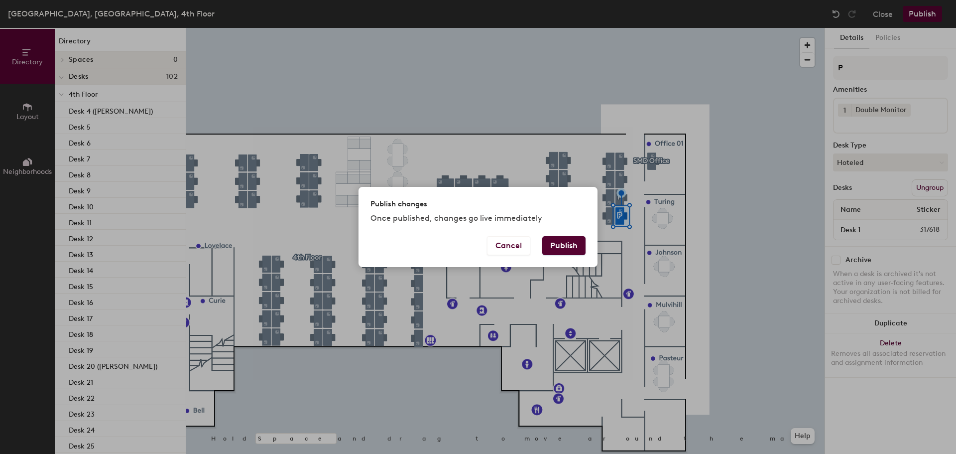
click at [561, 245] on button "Publish" at bounding box center [563, 245] width 43 height 19
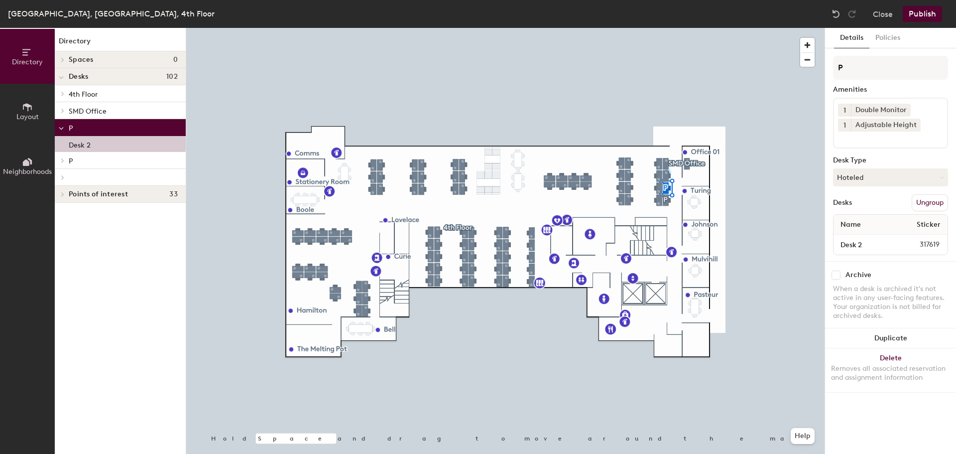
click at [933, 200] on button "Ungroup" at bounding box center [930, 202] width 36 height 17
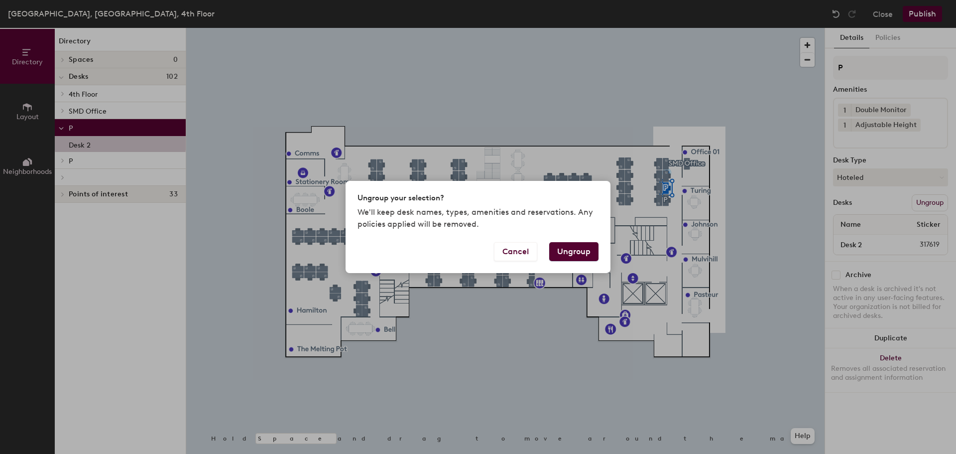
click at [572, 257] on button "Ungroup" at bounding box center [573, 251] width 49 height 19
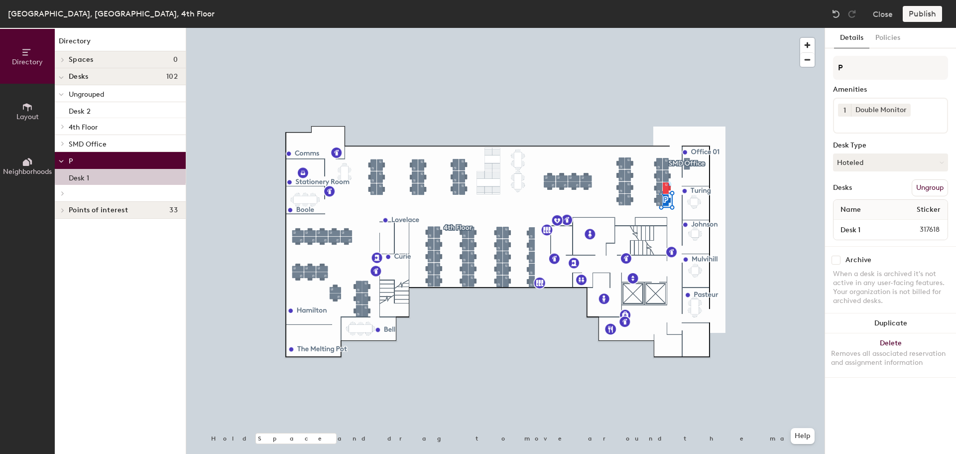
click at [936, 188] on button "Ungroup" at bounding box center [930, 187] width 36 height 17
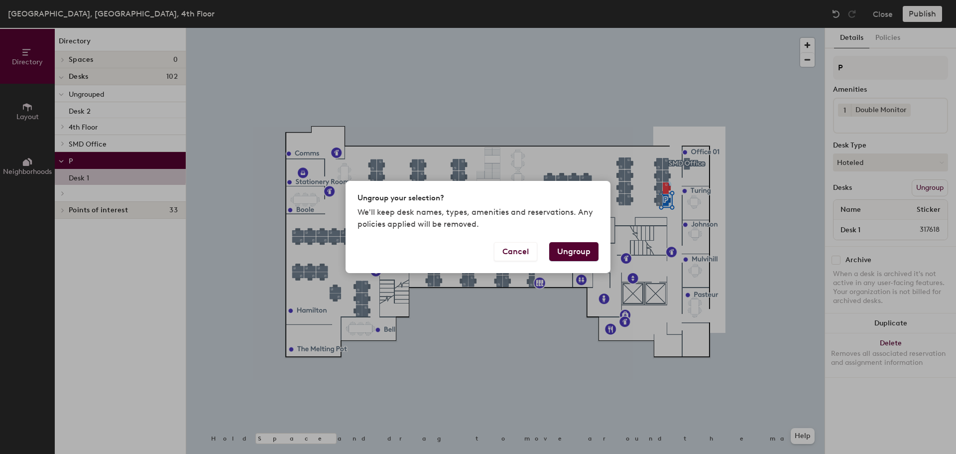
click at [566, 249] on button "Ungroup" at bounding box center [573, 251] width 49 height 19
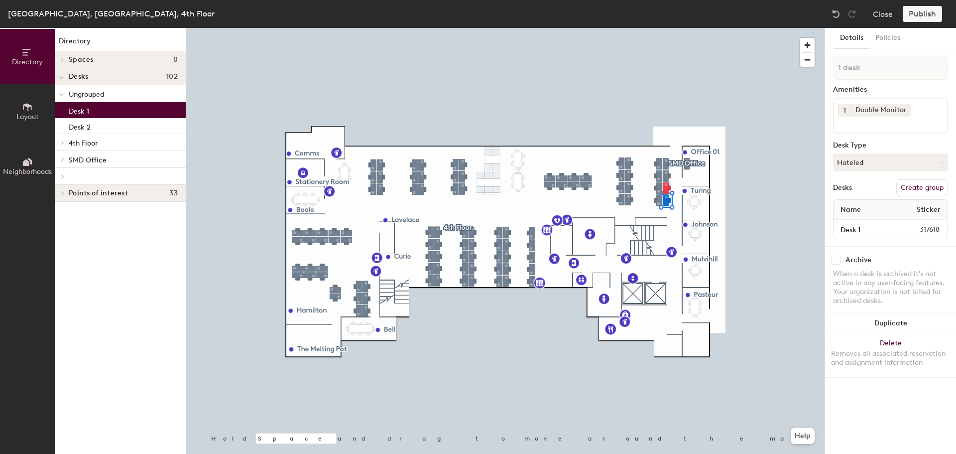
click at [918, 14] on div "Publish" at bounding box center [925, 14] width 45 height 16
drag, startPoint x: 925, startPoint y: 17, endPoint x: 837, endPoint y: 62, distance: 99.3
click at [923, 17] on div "Publish" at bounding box center [925, 14] width 45 height 16
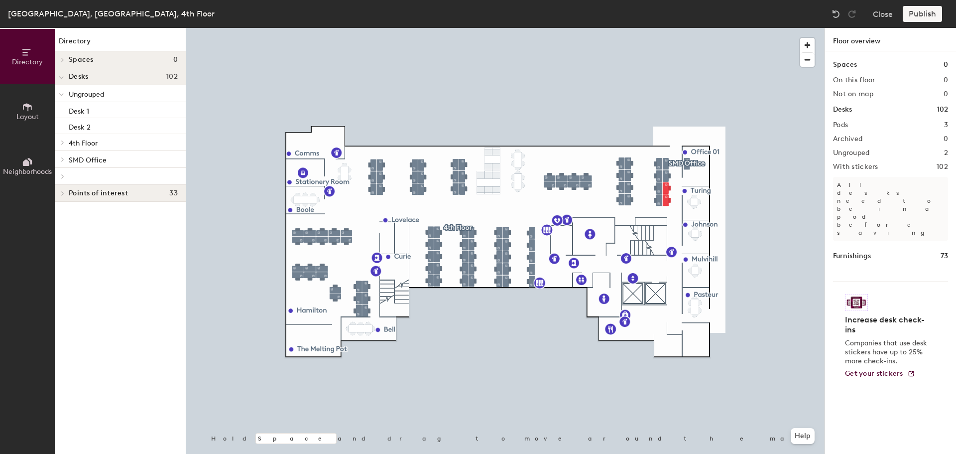
click at [922, 11] on div "Publish" at bounding box center [925, 14] width 45 height 16
click at [922, 14] on div "Publish" at bounding box center [925, 14] width 45 height 16
click at [881, 17] on button "Close" at bounding box center [883, 14] width 20 height 16
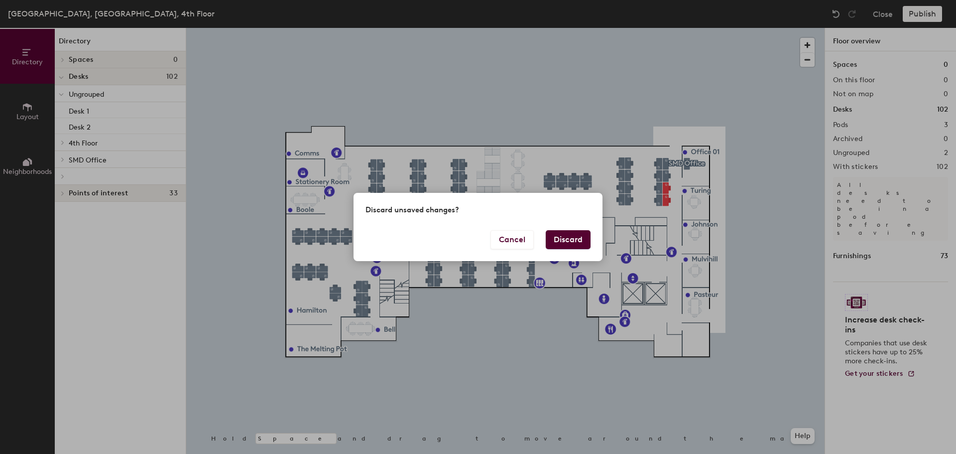
click at [509, 240] on button "Cancel" at bounding box center [511, 239] width 43 height 19
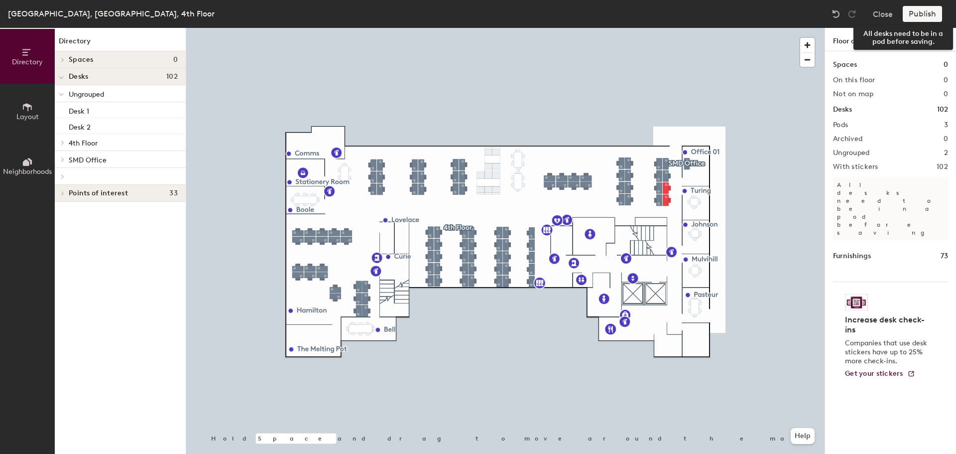
click at [932, 12] on div "Publish" at bounding box center [925, 14] width 45 height 16
click at [74, 144] on span "4th Floor" at bounding box center [83, 143] width 29 height 8
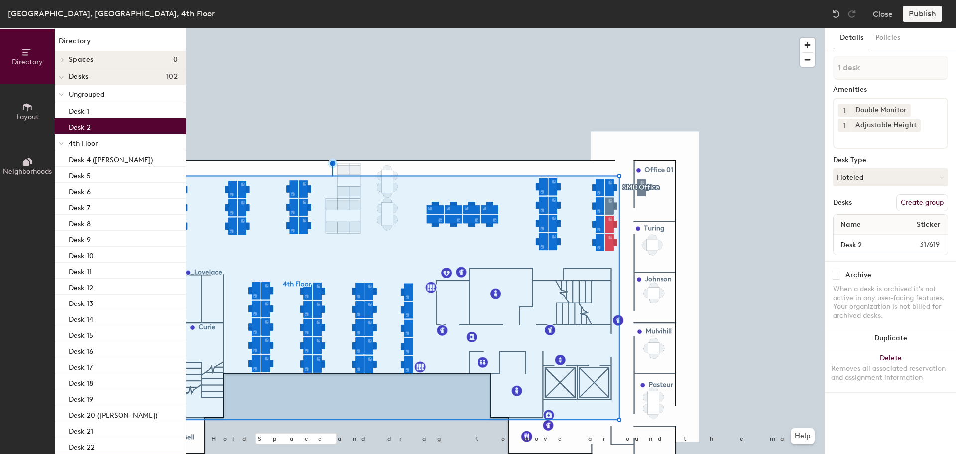
click at [139, 122] on div "Desk 2" at bounding box center [120, 126] width 131 height 16
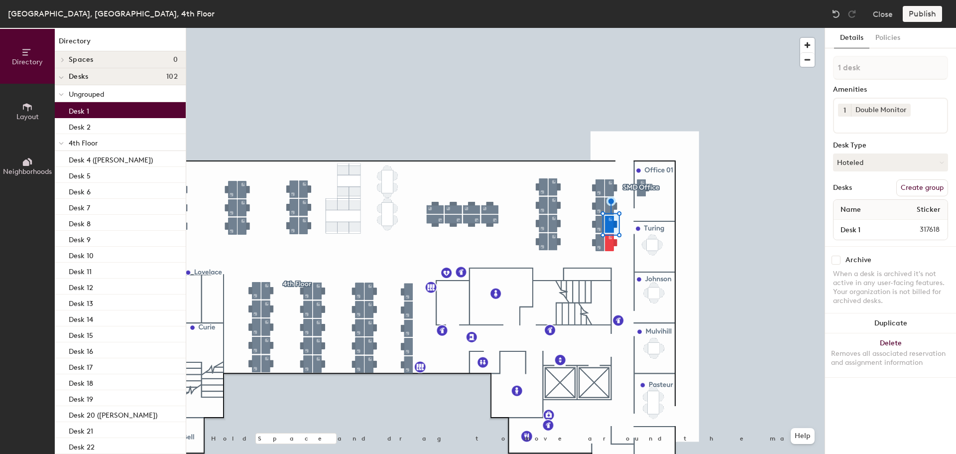
click at [135, 109] on div "Desk 1" at bounding box center [120, 110] width 131 height 16
click at [94, 158] on p "Desk 4 ([PERSON_NAME])" at bounding box center [111, 158] width 84 height 11
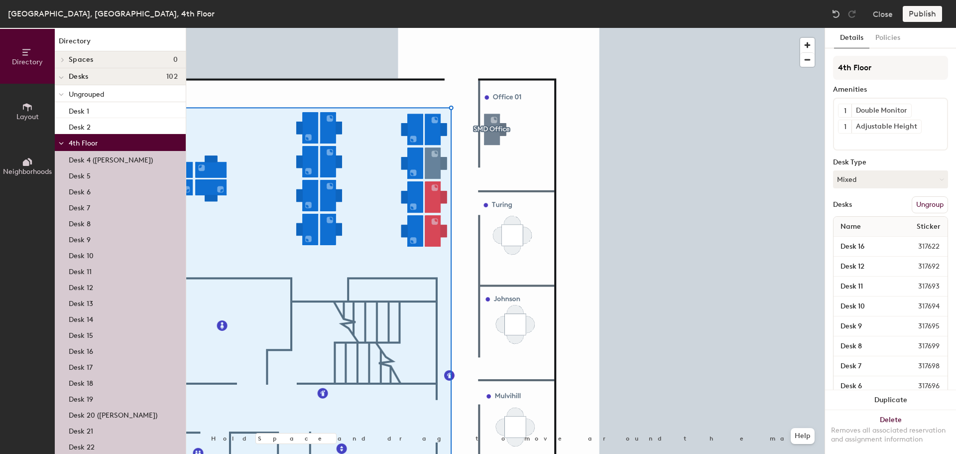
click at [101, 108] on div "Desk 1" at bounding box center [120, 110] width 131 height 16
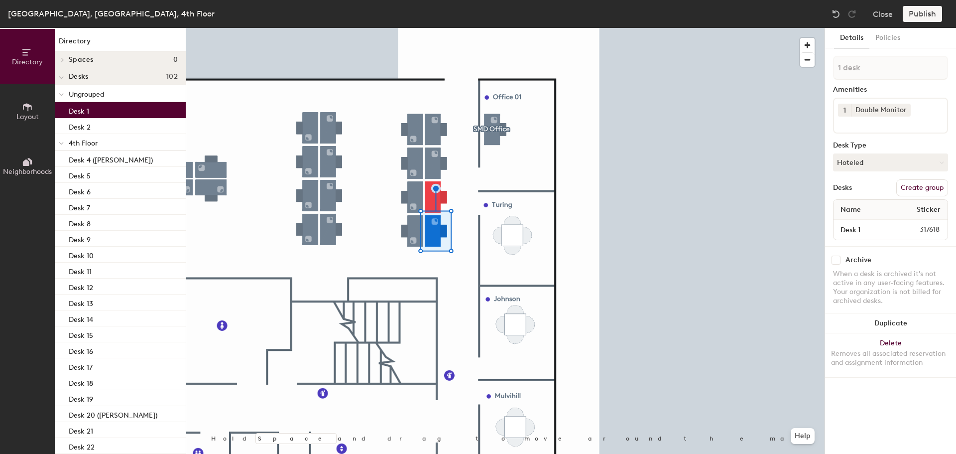
click at [923, 186] on button "Create group" at bounding box center [922, 187] width 52 height 17
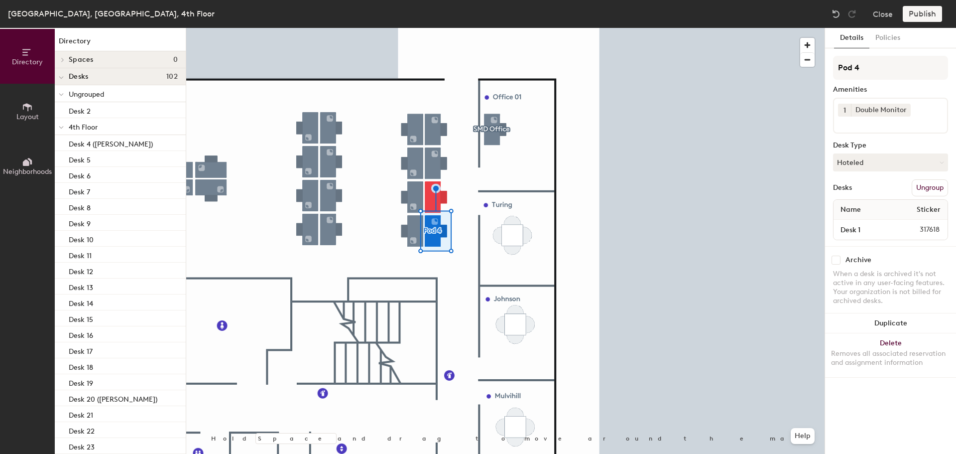
click at [759, 64] on div "Directory Layout Neighborhoods Directory Spaces 0 Desks 102 Ungrouped Desk 2 4t…" at bounding box center [478, 241] width 956 height 426
type input "4th Floor"
click at [785, 65] on div "Directory Layout Neighborhoods Directory Spaces 0 Desks 102 Ungrouped Desk 2 4t…" at bounding box center [478, 241] width 956 height 426
click at [882, 13] on button "Close" at bounding box center [883, 14] width 20 height 16
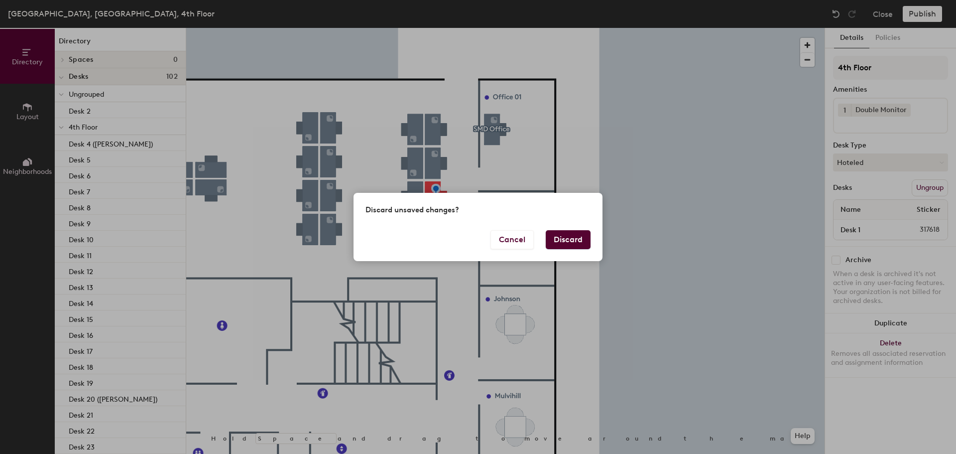
click at [561, 241] on button "Discard" at bounding box center [568, 239] width 45 height 19
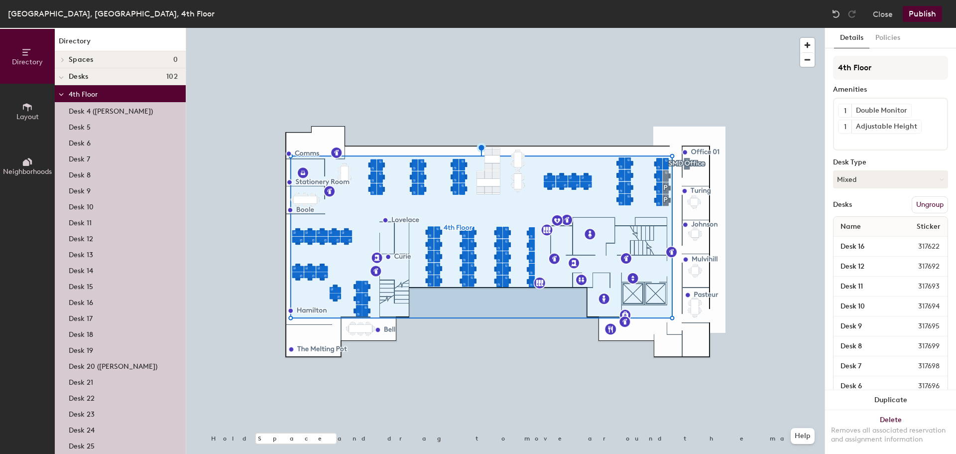
click at [108, 74] on h4 "Desks 102" at bounding box center [123, 77] width 109 height 8
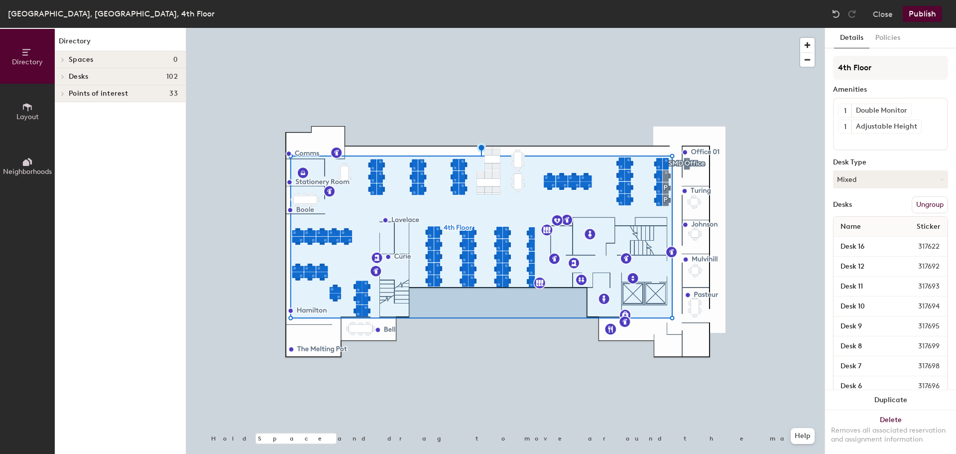
click at [78, 94] on span "Points of interest" at bounding box center [98, 94] width 59 height 8
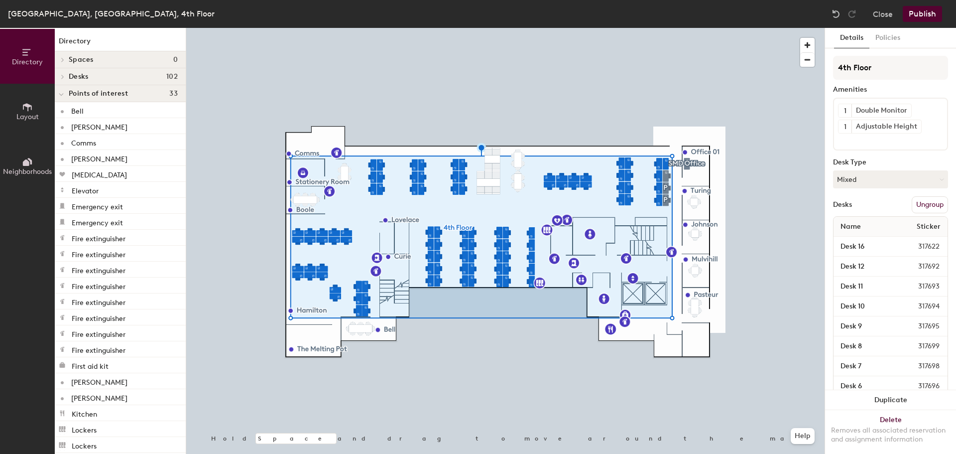
click at [91, 73] on h4 "Desks 102" at bounding box center [123, 77] width 109 height 8
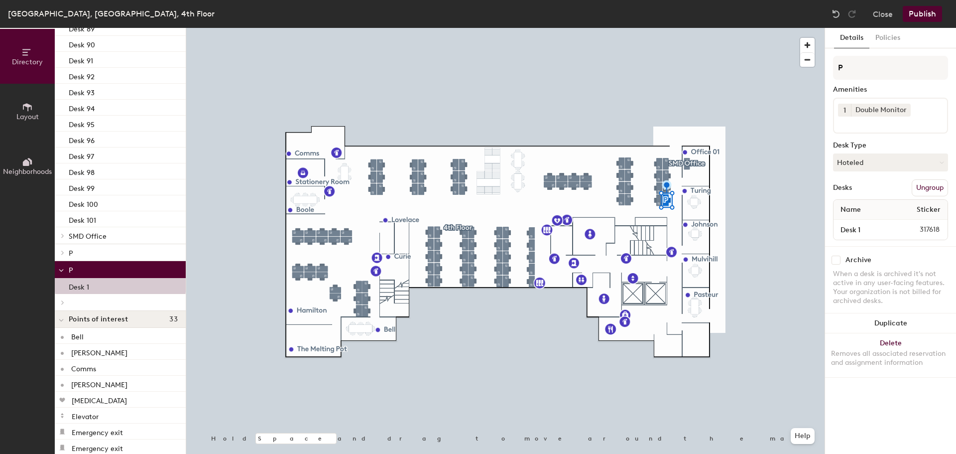
scroll to position [1459, 0]
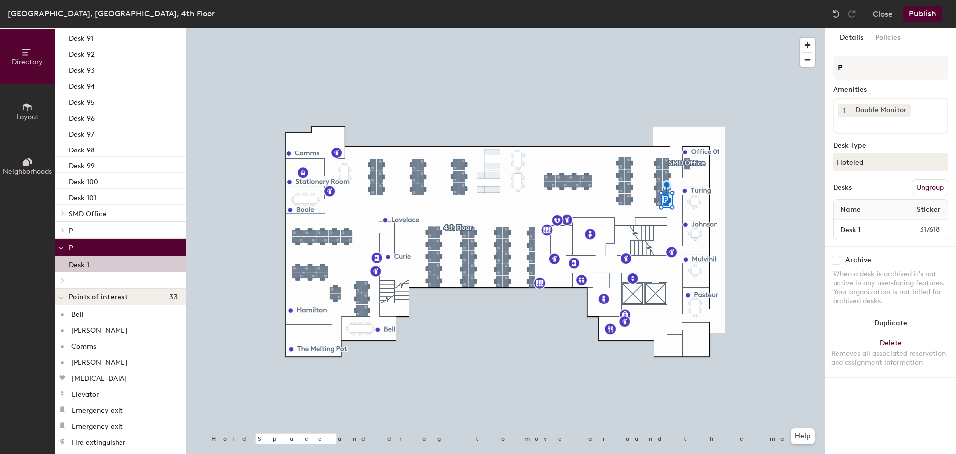
drag, startPoint x: 92, startPoint y: 259, endPoint x: 95, endPoint y: 192, distance: 67.3
drag, startPoint x: 81, startPoint y: 264, endPoint x: 102, endPoint y: 207, distance: 60.8
drag, startPoint x: 104, startPoint y: 260, endPoint x: 101, endPoint y: 264, distance: 5.4
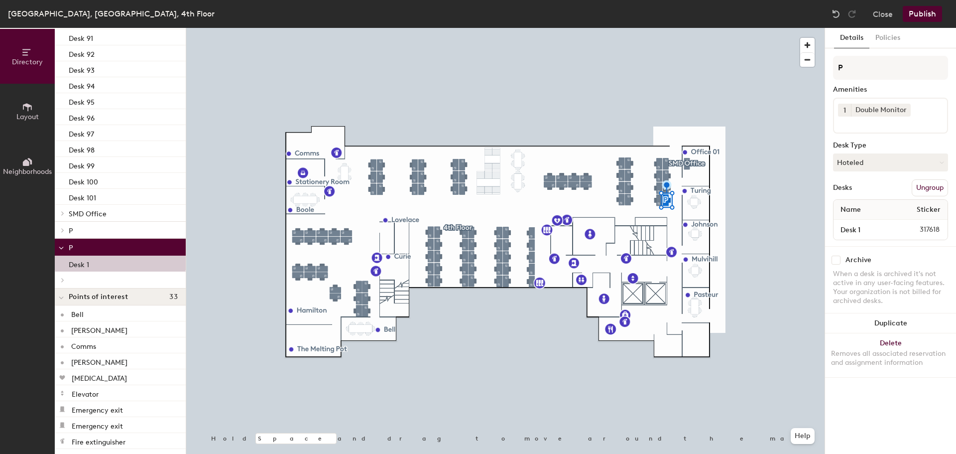
click at [101, 264] on div "Desk 1" at bounding box center [120, 263] width 131 height 16
click at [99, 264] on div "Desk 1" at bounding box center [120, 263] width 131 height 16
click at [101, 264] on div "Desk 1" at bounding box center [120, 263] width 131 height 16
drag, startPoint x: 91, startPoint y: 261, endPoint x: 77, endPoint y: 220, distance: 43.9
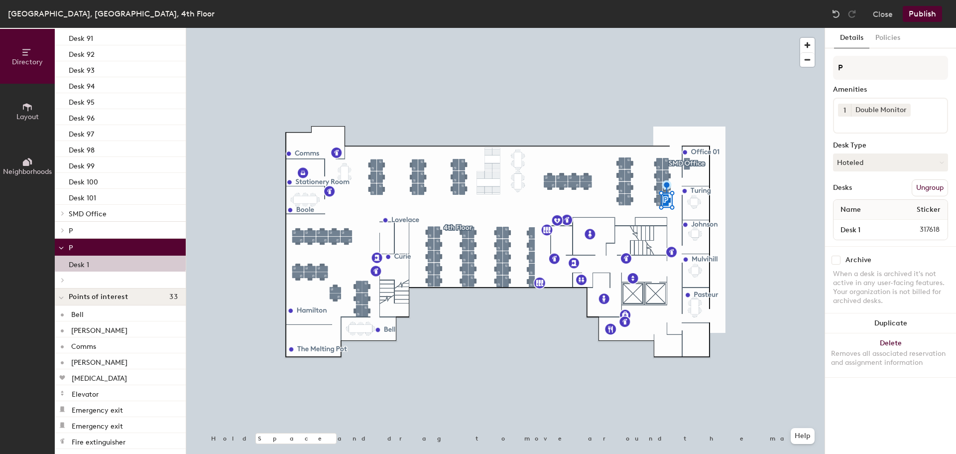
click at [64, 230] on icon at bounding box center [63, 230] width 4 height 5
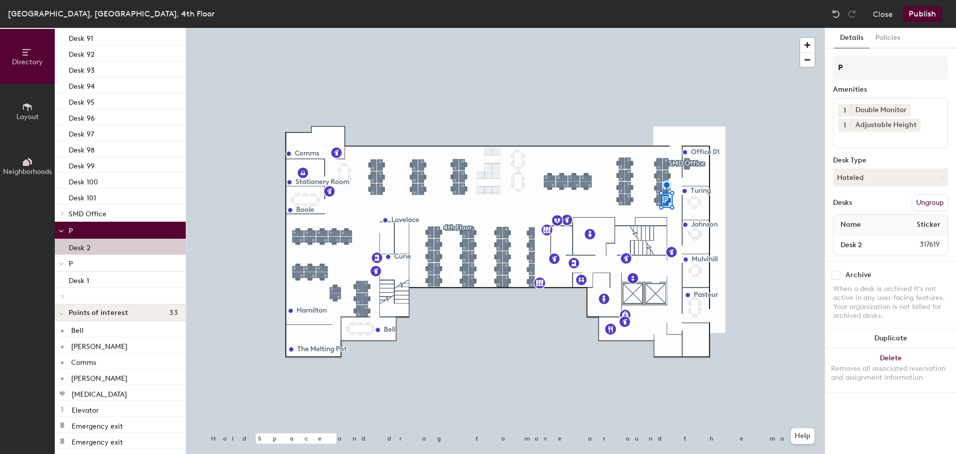
drag, startPoint x: 75, startPoint y: 243, endPoint x: 114, endPoint y: 239, distance: 39.5
click at [117, 239] on div "Desk 2" at bounding box center [120, 247] width 131 height 16
click at [105, 243] on div "Desk 2" at bounding box center [120, 247] width 131 height 16
drag, startPoint x: 105, startPoint y: 243, endPoint x: 111, endPoint y: 202, distance: 40.8
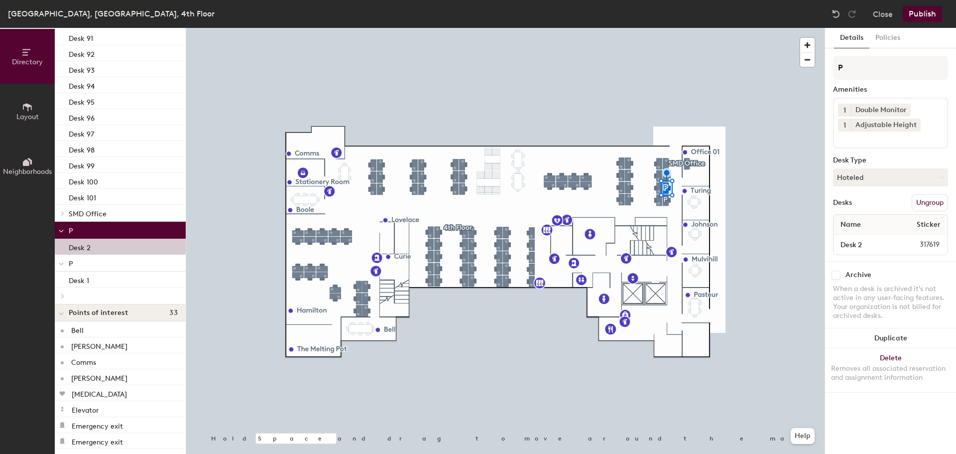
drag, startPoint x: 70, startPoint y: 229, endPoint x: 65, endPoint y: 246, distance: 18.0
click at [67, 242] on div "Desk 2" at bounding box center [120, 247] width 131 height 16
click at [28, 108] on icon at bounding box center [27, 107] width 11 height 11
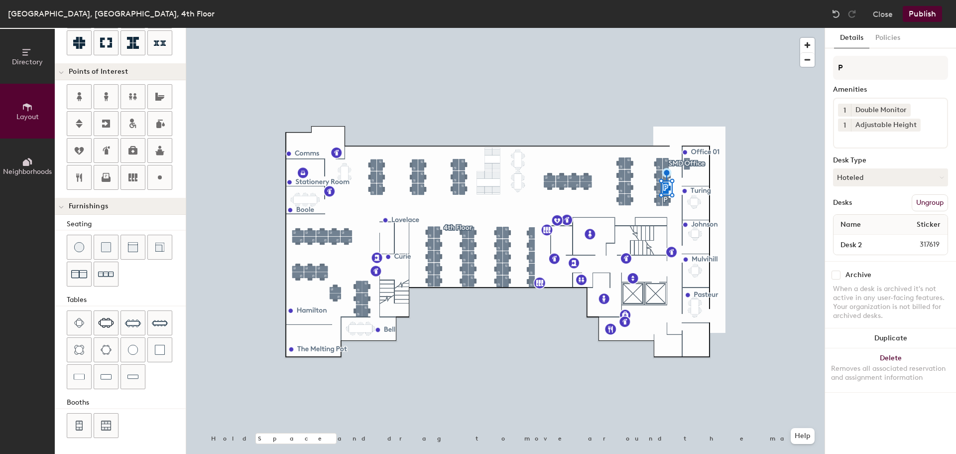
scroll to position [175, 0]
click at [35, 56] on button "Directory" at bounding box center [27, 56] width 55 height 55
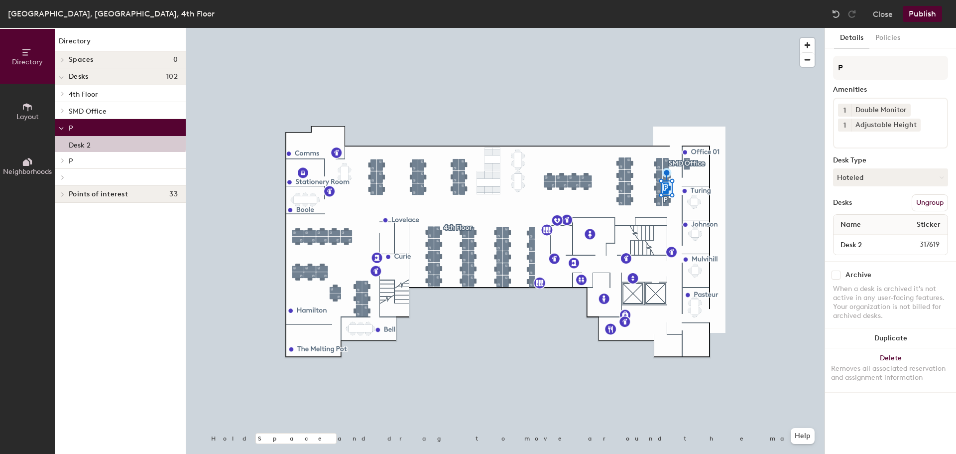
scroll to position [0, 0]
click at [101, 142] on div "Desk 2" at bounding box center [120, 144] width 131 height 16
drag, startPoint x: 101, startPoint y: 143, endPoint x: 75, endPoint y: 144, distance: 25.4
click at [75, 144] on p "Desk 2" at bounding box center [80, 143] width 22 height 11
click at [907, 242] on span "317619" at bounding box center [921, 244] width 50 height 11
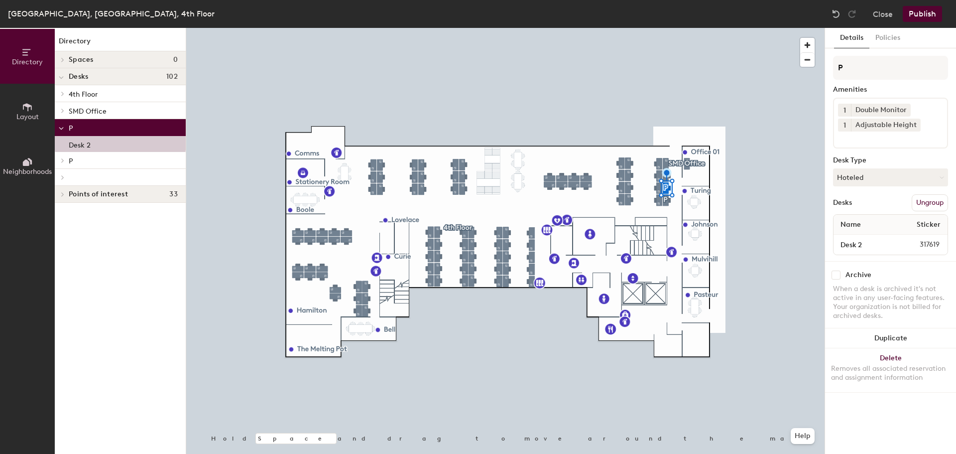
click at [910, 364] on button "Delete Removes all associated reservation and assignment information" at bounding box center [890, 370] width 131 height 44
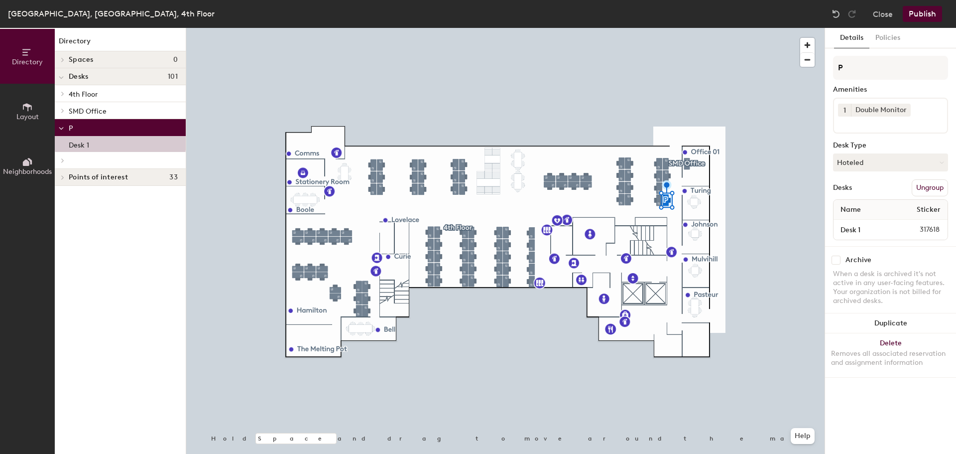
click at [891, 344] on button "Delete Removes all associated reservation and assignment information" at bounding box center [890, 355] width 131 height 44
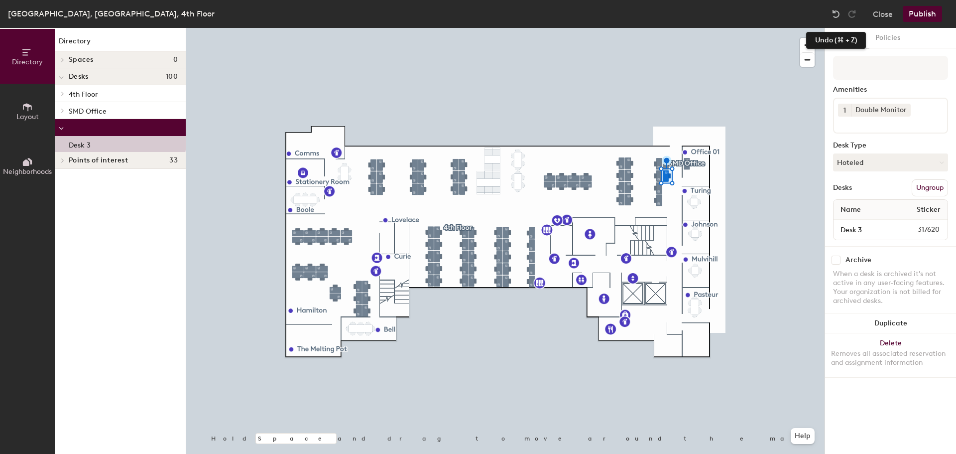
click at [835, 14] on img at bounding box center [836, 14] width 10 height 10
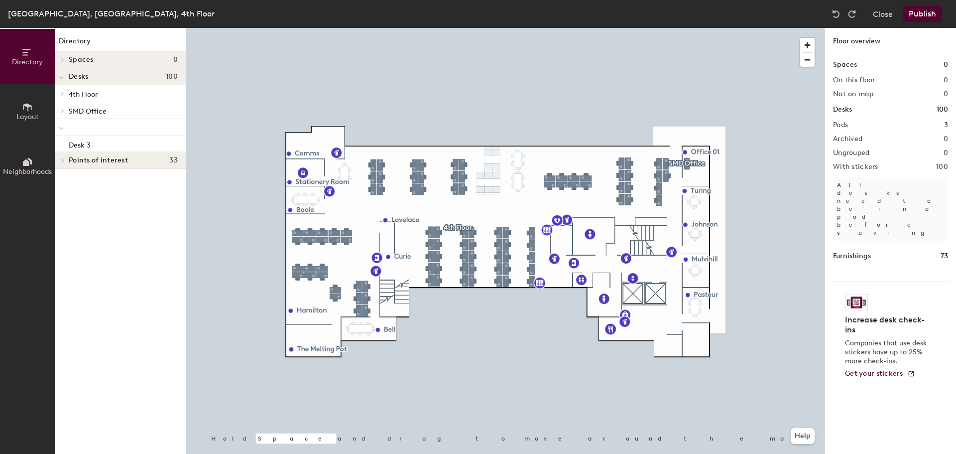
click at [835, 14] on img at bounding box center [836, 14] width 10 height 10
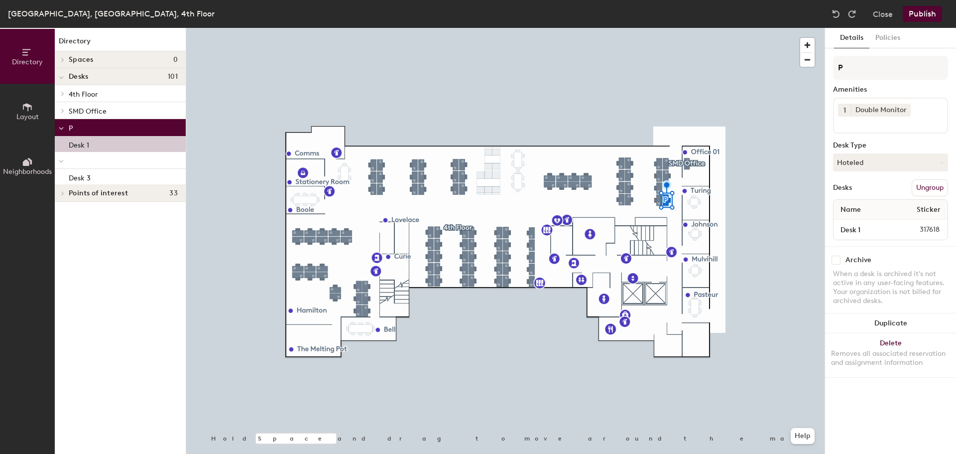
click at [835, 14] on img at bounding box center [836, 14] width 10 height 10
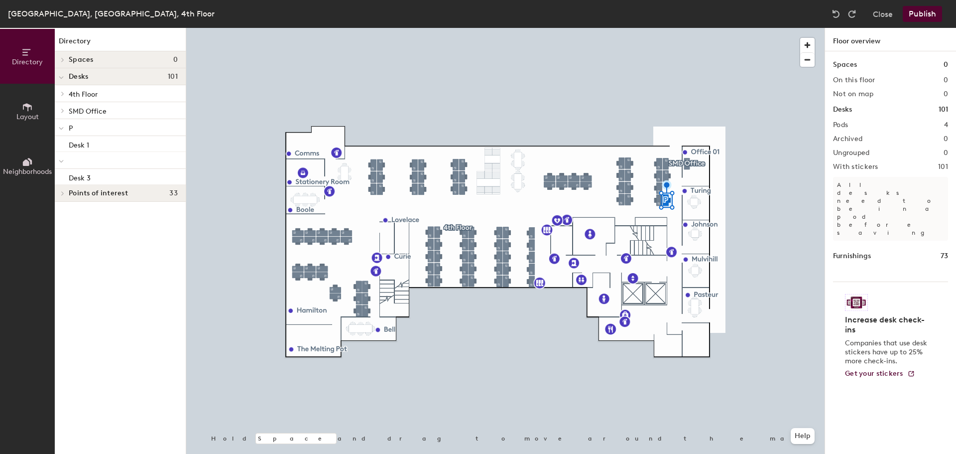
click at [835, 14] on img at bounding box center [836, 14] width 10 height 10
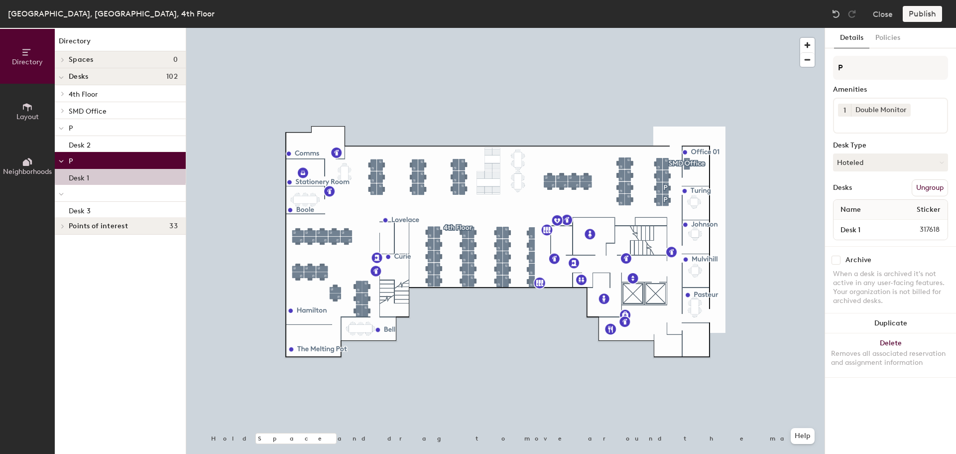
click at [86, 178] on p "Desk 1" at bounding box center [79, 176] width 20 height 11
click at [878, 73] on input "P" at bounding box center [890, 68] width 115 height 24
drag, startPoint x: 92, startPoint y: 176, endPoint x: 96, endPoint y: 103, distance: 73.3
click at [92, 97] on div "4th Floor Desk 4 ([PERSON_NAME]) Desk 5 Desk 6 Desk 7 Desk 8 Desk 9 Desk 10 Des…" at bounding box center [120, 151] width 131 height 132
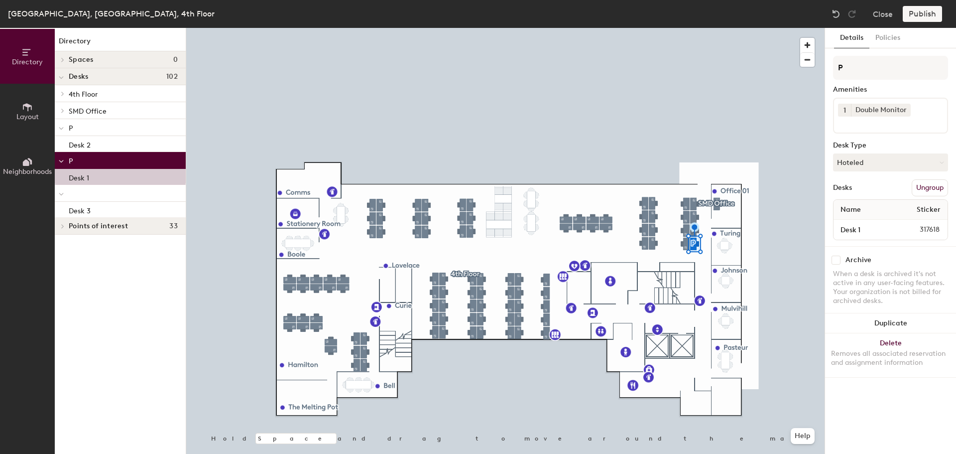
click at [807, 437] on button "Help" at bounding box center [803, 436] width 24 height 16
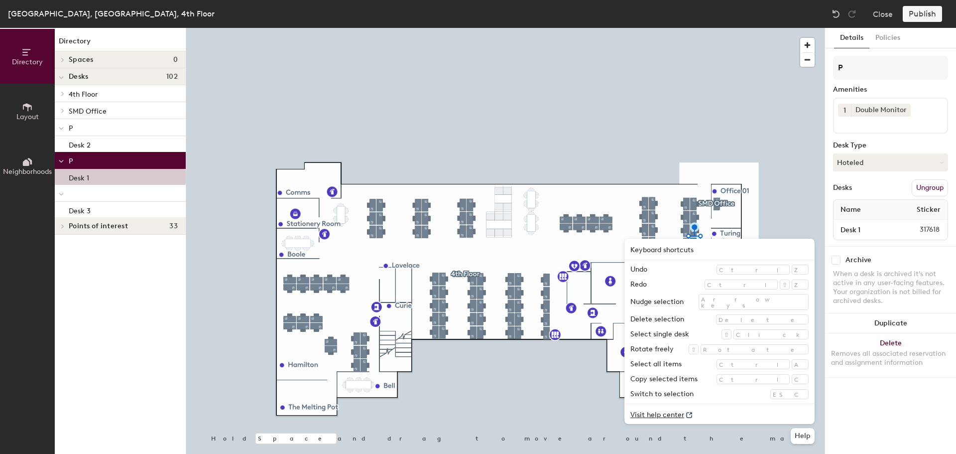
click at [722, 415] on link "Visit help center" at bounding box center [719, 414] width 190 height 20
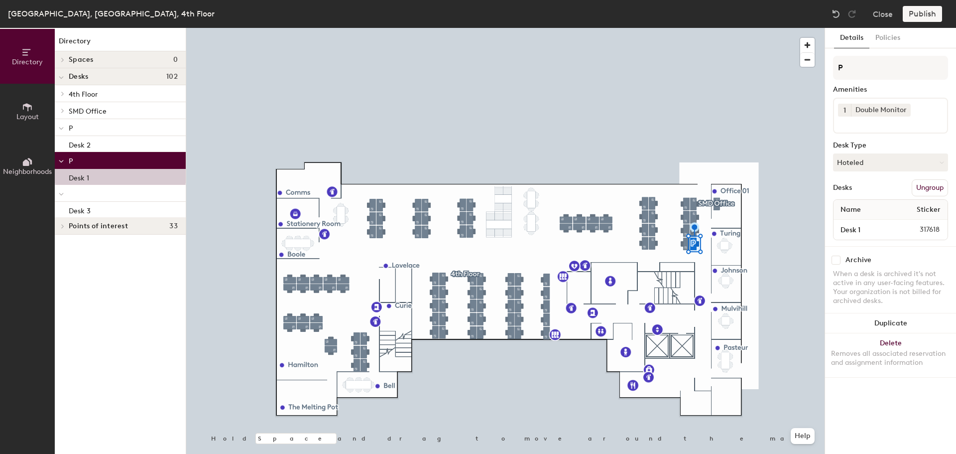
drag, startPoint x: 137, startPoint y: 177, endPoint x: 174, endPoint y: 129, distance: 60.1
click at [174, 129] on div "4th Floor Desk 4 ([PERSON_NAME]) Desk 5 Desk 6 Desk 7 Desk 8 Desk 9 Desk 10 Des…" at bounding box center [120, 151] width 131 height 132
click at [854, 61] on input "P" at bounding box center [890, 68] width 115 height 24
drag, startPoint x: 857, startPoint y: 68, endPoint x: 827, endPoint y: 65, distance: 30.0
click at [827, 65] on div "Details Policies P Amenities 1 Double Monitor Desk Type Hoteled Desks Ungroup N…" at bounding box center [890, 241] width 131 height 426
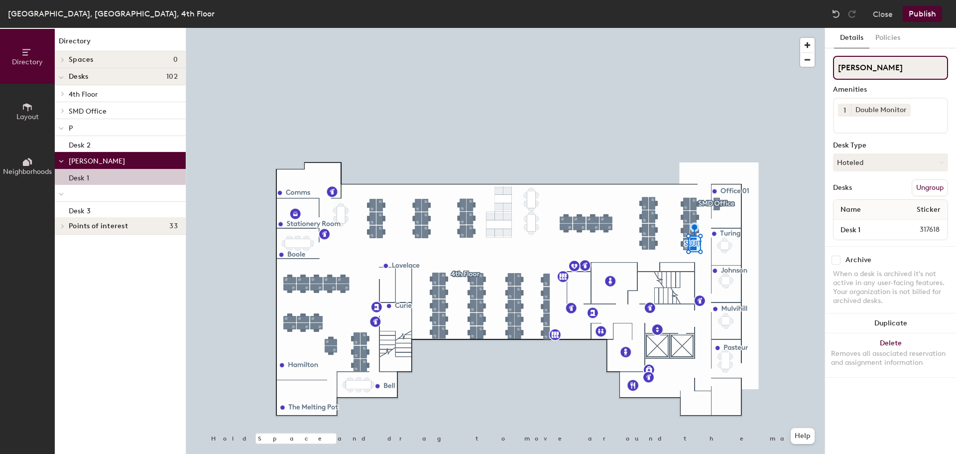
type input "[PERSON_NAME]"
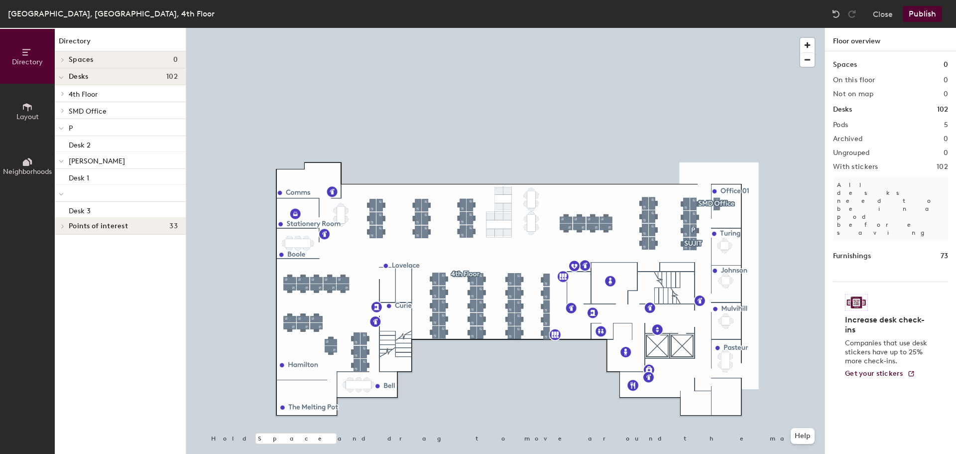
click at [917, 10] on button "Publish" at bounding box center [922, 14] width 39 height 16
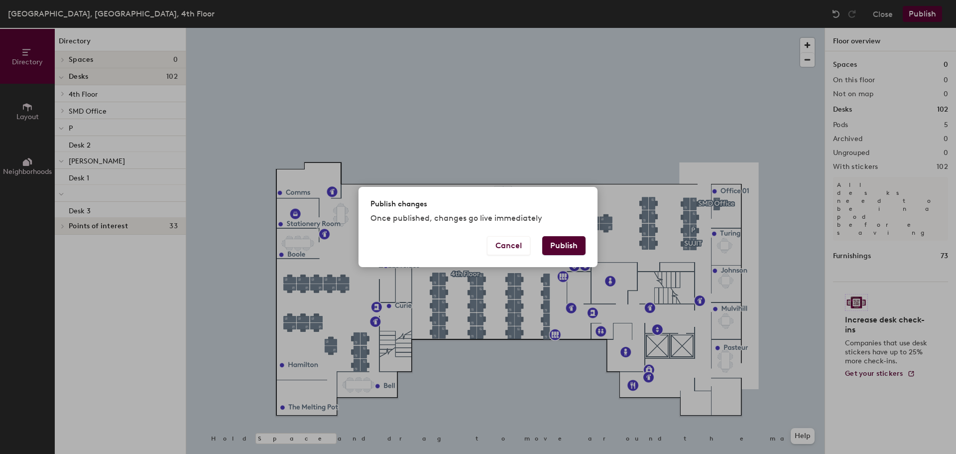
click at [567, 247] on button "Publish" at bounding box center [563, 245] width 43 height 19
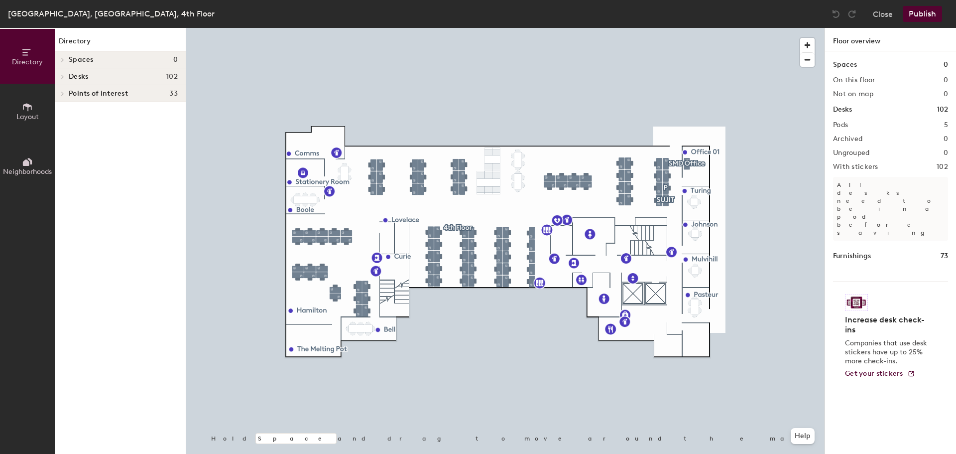
click at [91, 76] on h4 "Desks 102" at bounding box center [123, 77] width 109 height 8
click at [84, 126] on p "P" at bounding box center [123, 127] width 109 height 13
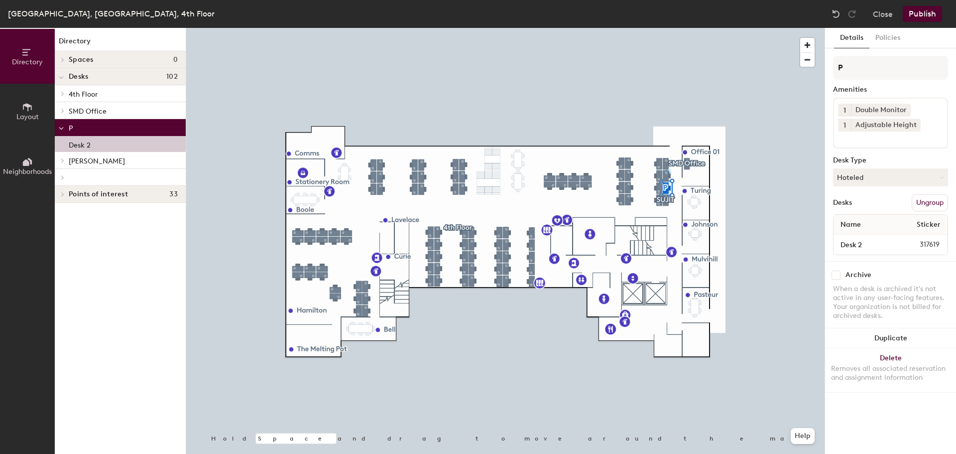
click at [918, 176] on button "Hoteled" at bounding box center [890, 177] width 115 height 18
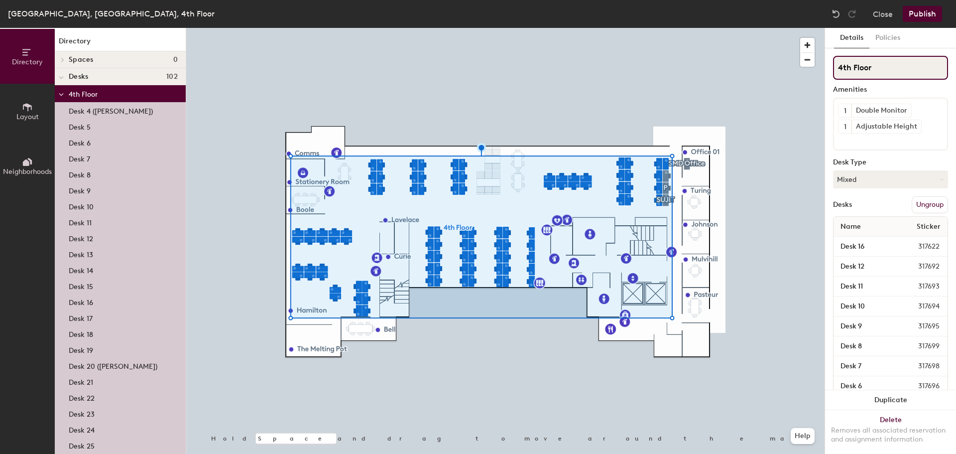
click at [880, 71] on input "4th Floor" at bounding box center [890, 68] width 115 height 24
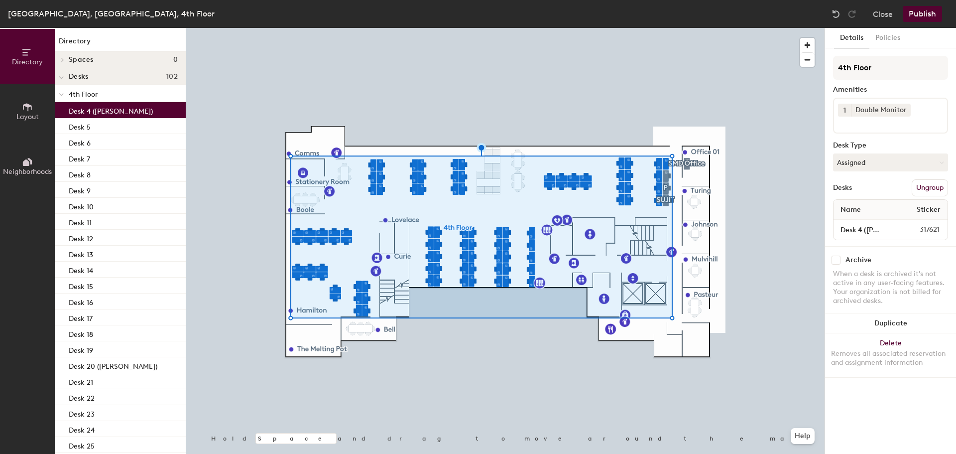
click at [89, 107] on p "Desk 4 ([PERSON_NAME])" at bounding box center [111, 109] width 84 height 11
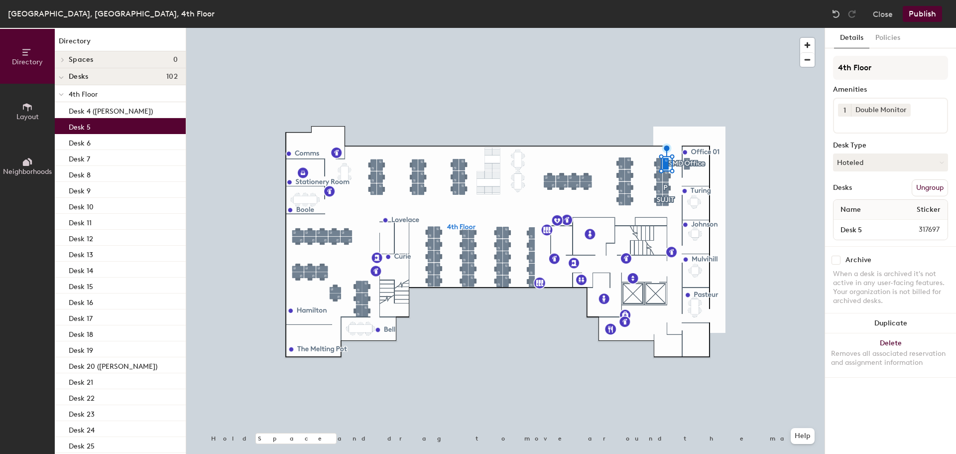
click at [90, 125] on p "Desk 5" at bounding box center [80, 125] width 22 height 11
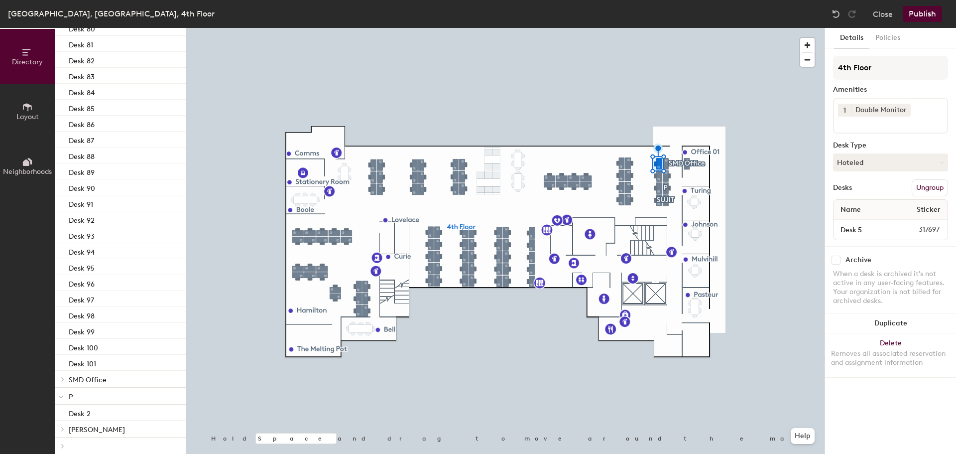
scroll to position [1319, 0]
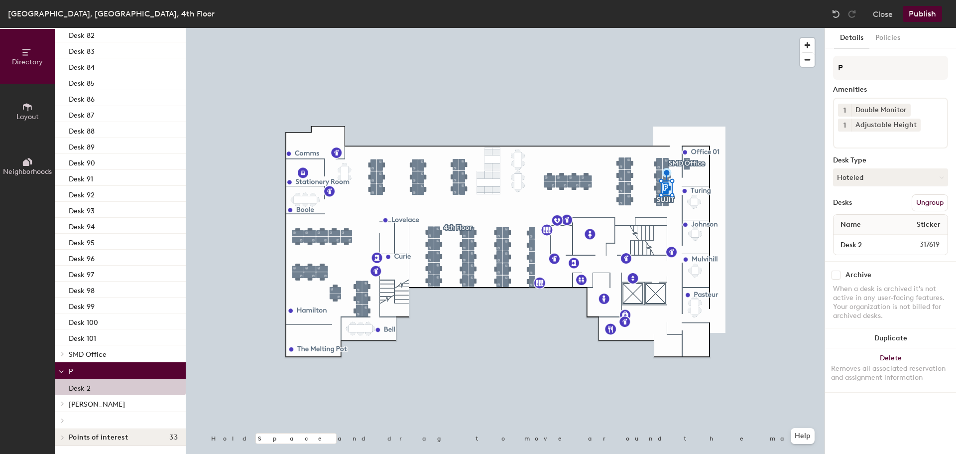
click at [112, 383] on div "Desk 2" at bounding box center [120, 387] width 131 height 16
click at [100, 384] on div "Desk 2" at bounding box center [120, 387] width 131 height 16
drag, startPoint x: 100, startPoint y: 384, endPoint x: 89, endPoint y: 388, distance: 11.7
click at [89, 388] on p "Desk 2" at bounding box center [80, 386] width 22 height 11
click at [749, 28] on div at bounding box center [505, 28] width 638 height 0
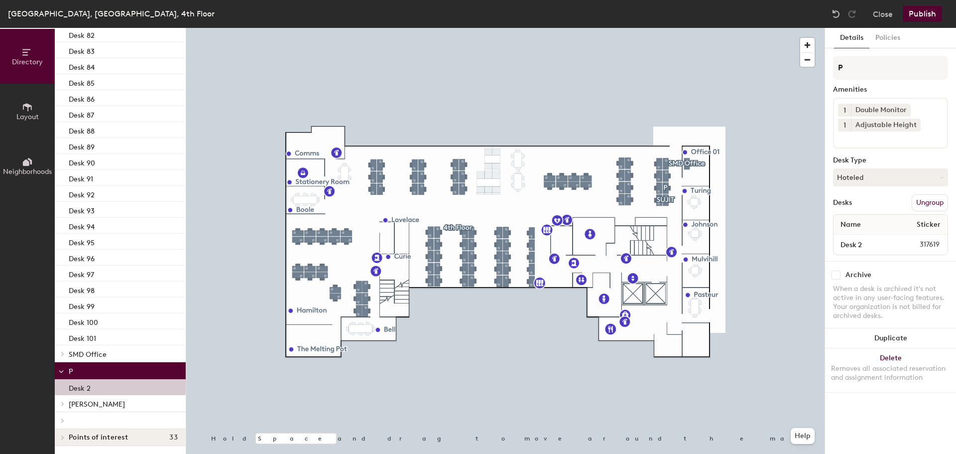
drag, startPoint x: 94, startPoint y: 388, endPoint x: 137, endPoint y: 378, distance: 44.0
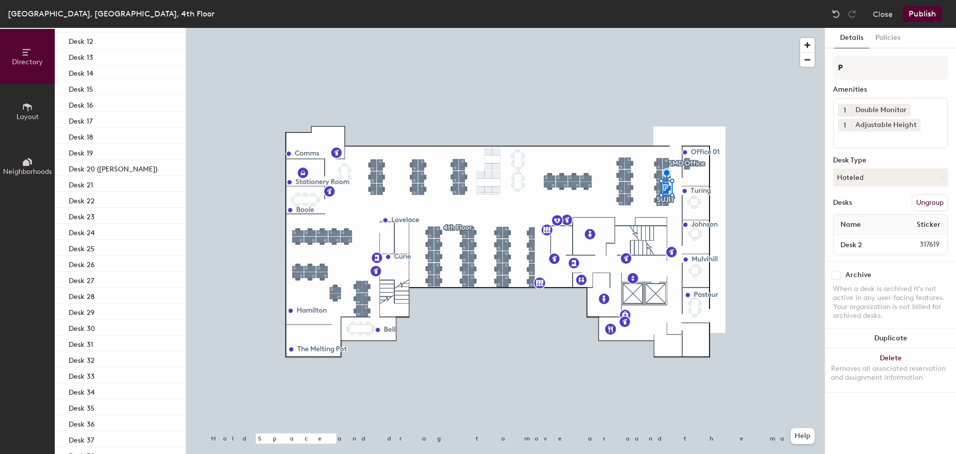
scroll to position [0, 0]
